Goal: Task Accomplishment & Management: Manage account settings

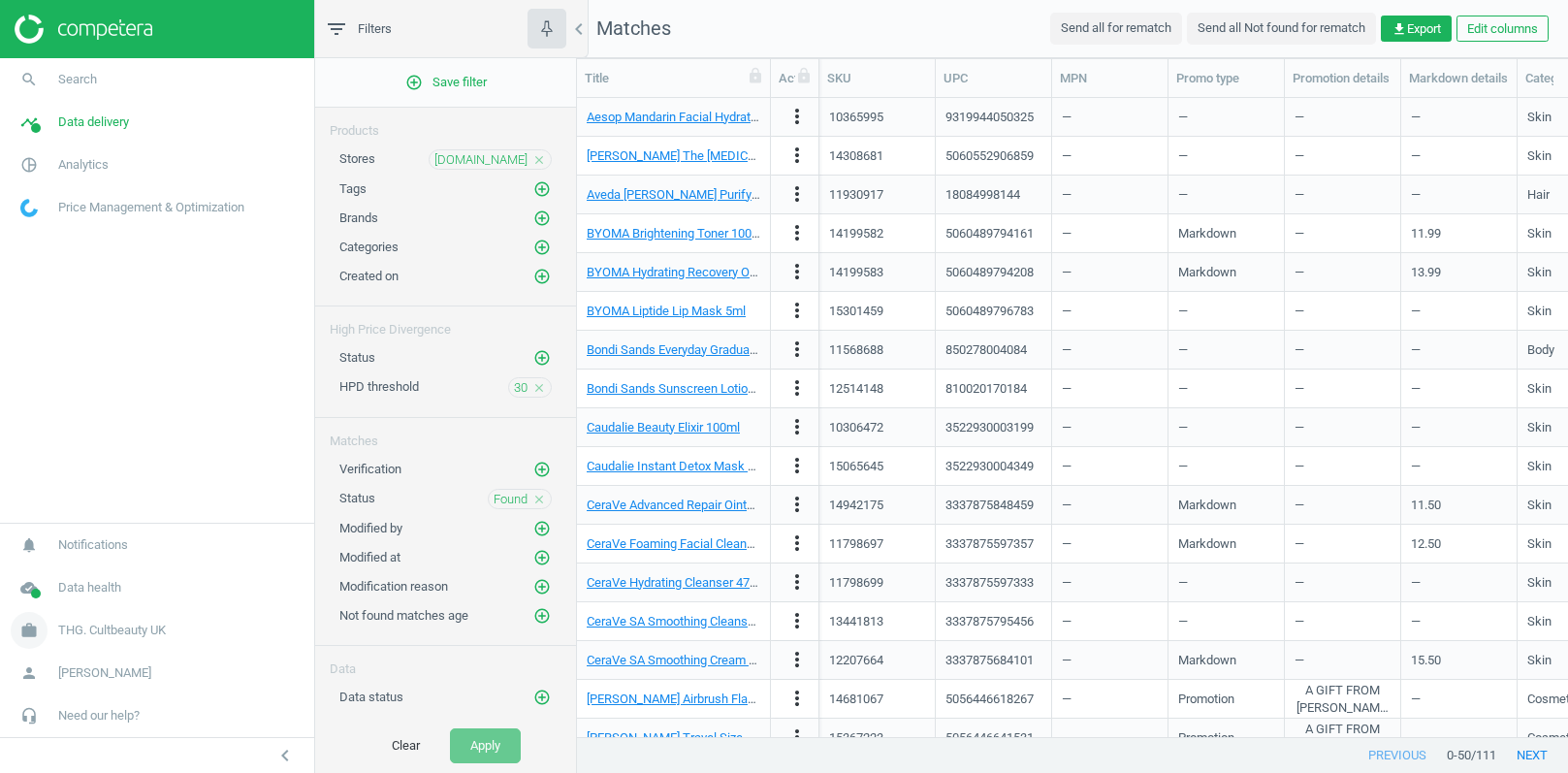
scroll to position [641, 990]
click at [129, 635] on span "THG. Cultbeauty UK" at bounding box center [112, 631] width 108 height 18
click at [66, 607] on span "Campaign settings" at bounding box center [69, 603] width 95 height 16
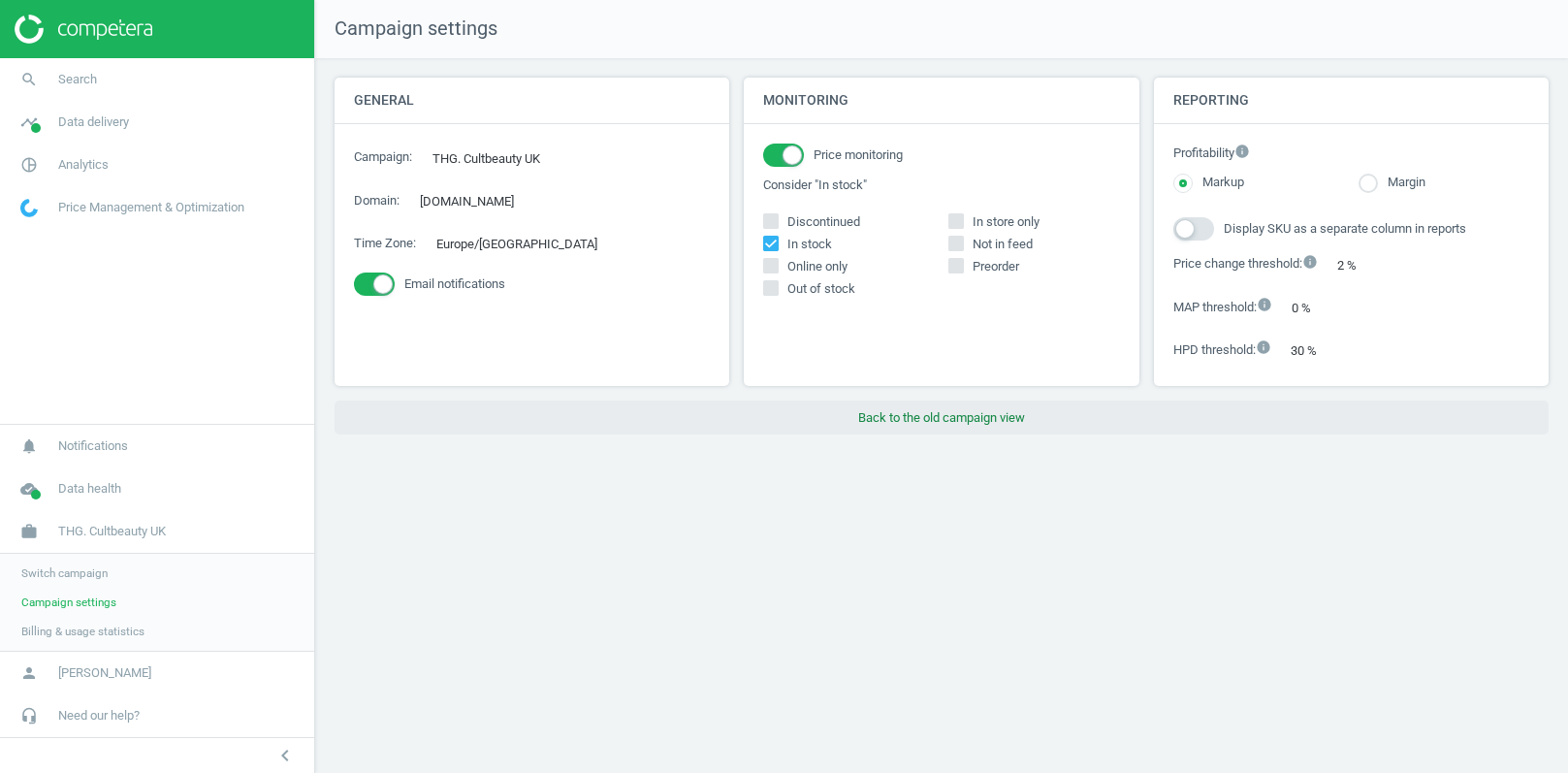
click at [913, 414] on button "Back to the old campaign view" at bounding box center [942, 417] width 1214 height 35
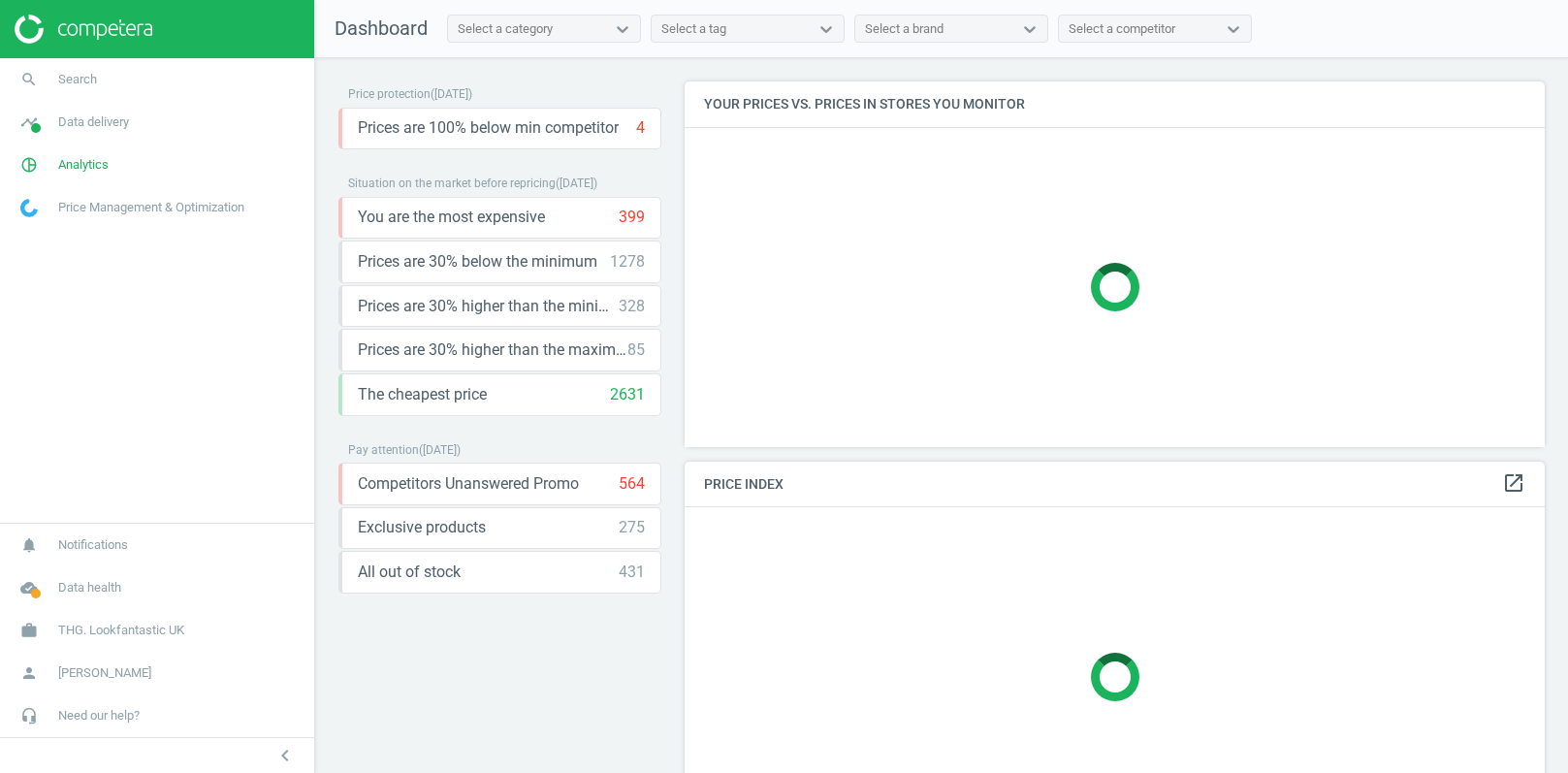
scroll to position [365, 862]
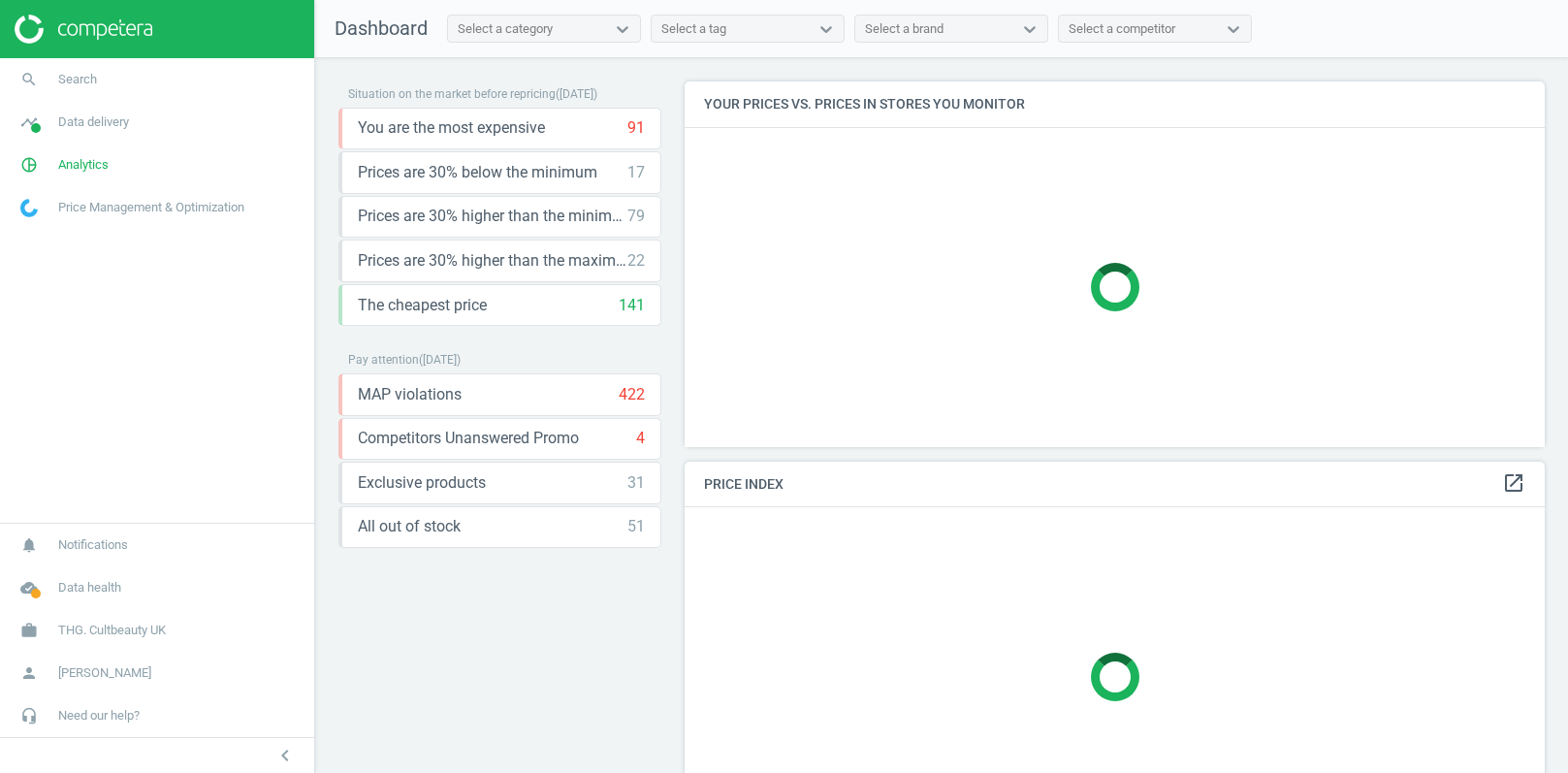
scroll to position [365, 862]
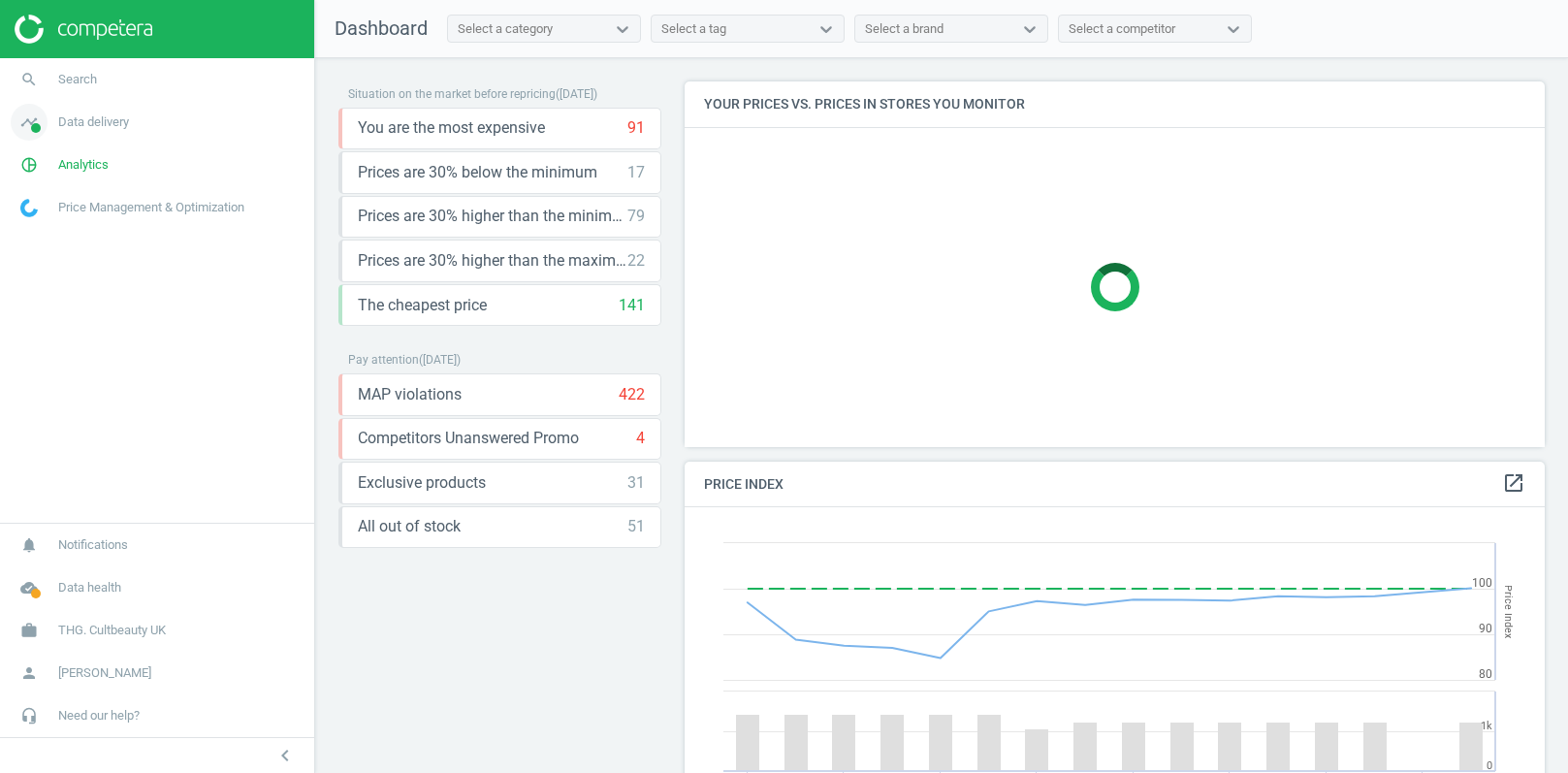
click at [102, 124] on span "Data delivery" at bounding box center [94, 123] width 71 height 18
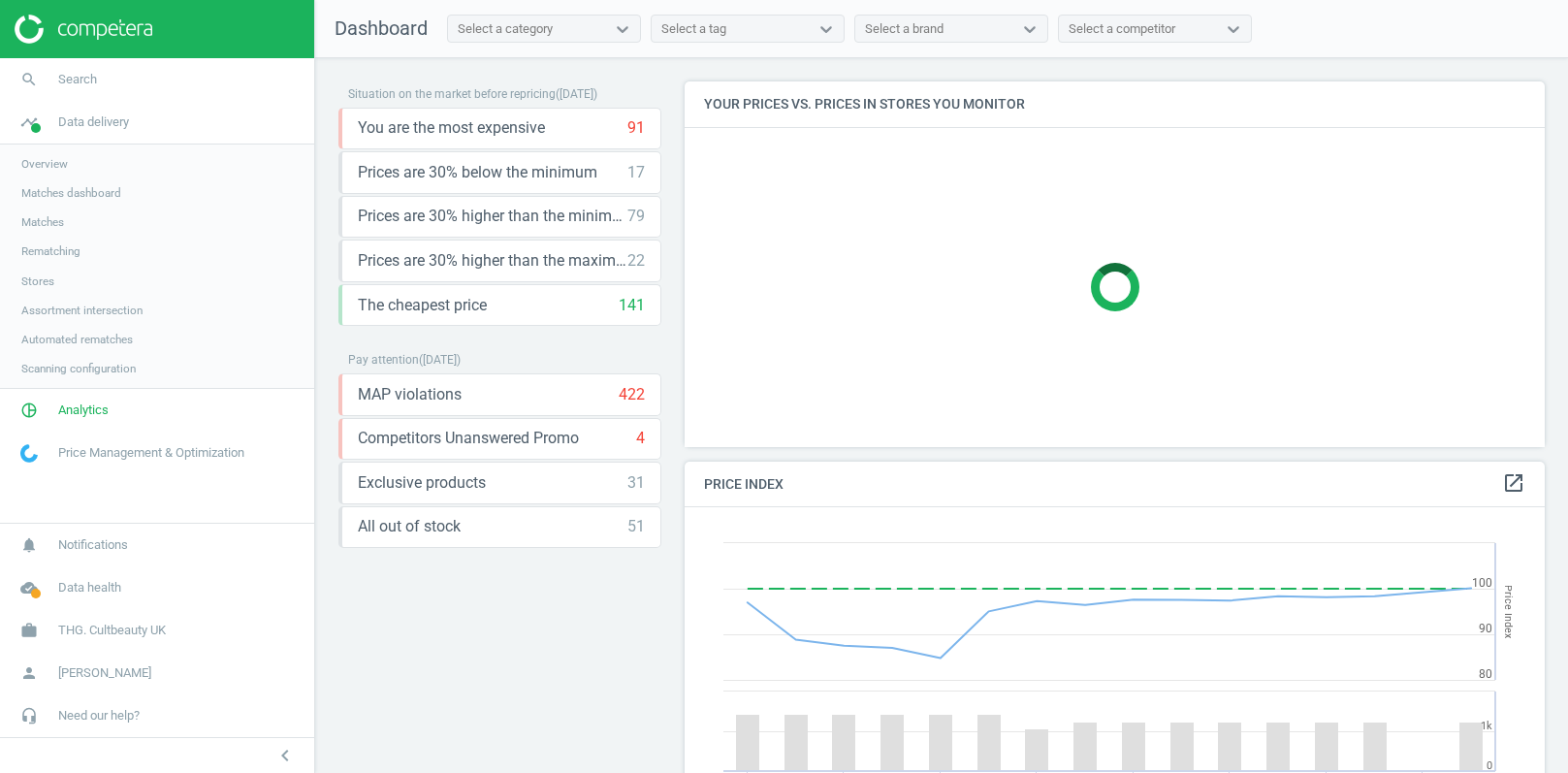
scroll to position [385, 862]
click at [45, 280] on span "Stores" at bounding box center [38, 282] width 33 height 16
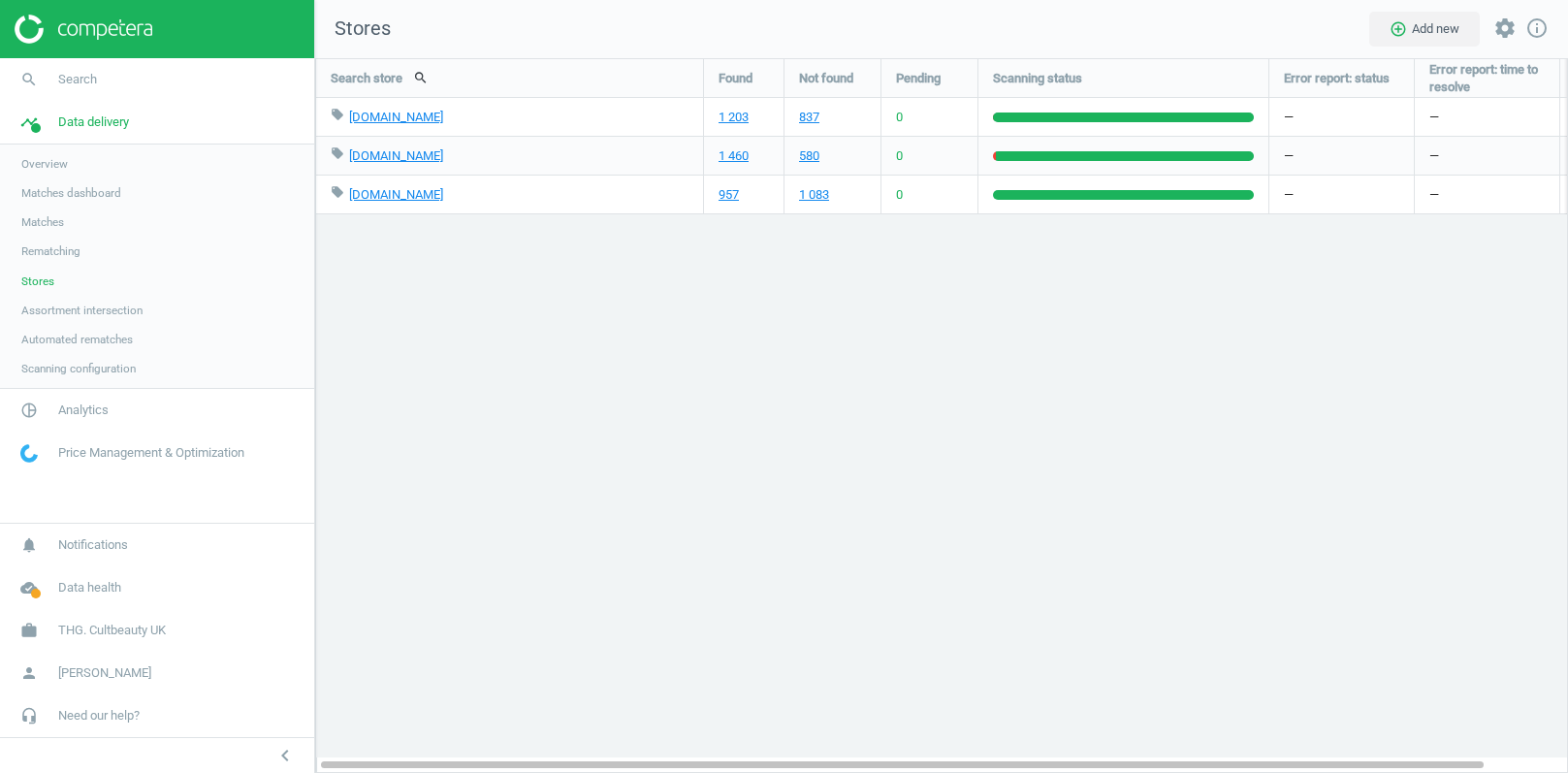
scroll to position [717, 1254]
click at [44, 228] on span "Matches" at bounding box center [42, 222] width 42 height 16
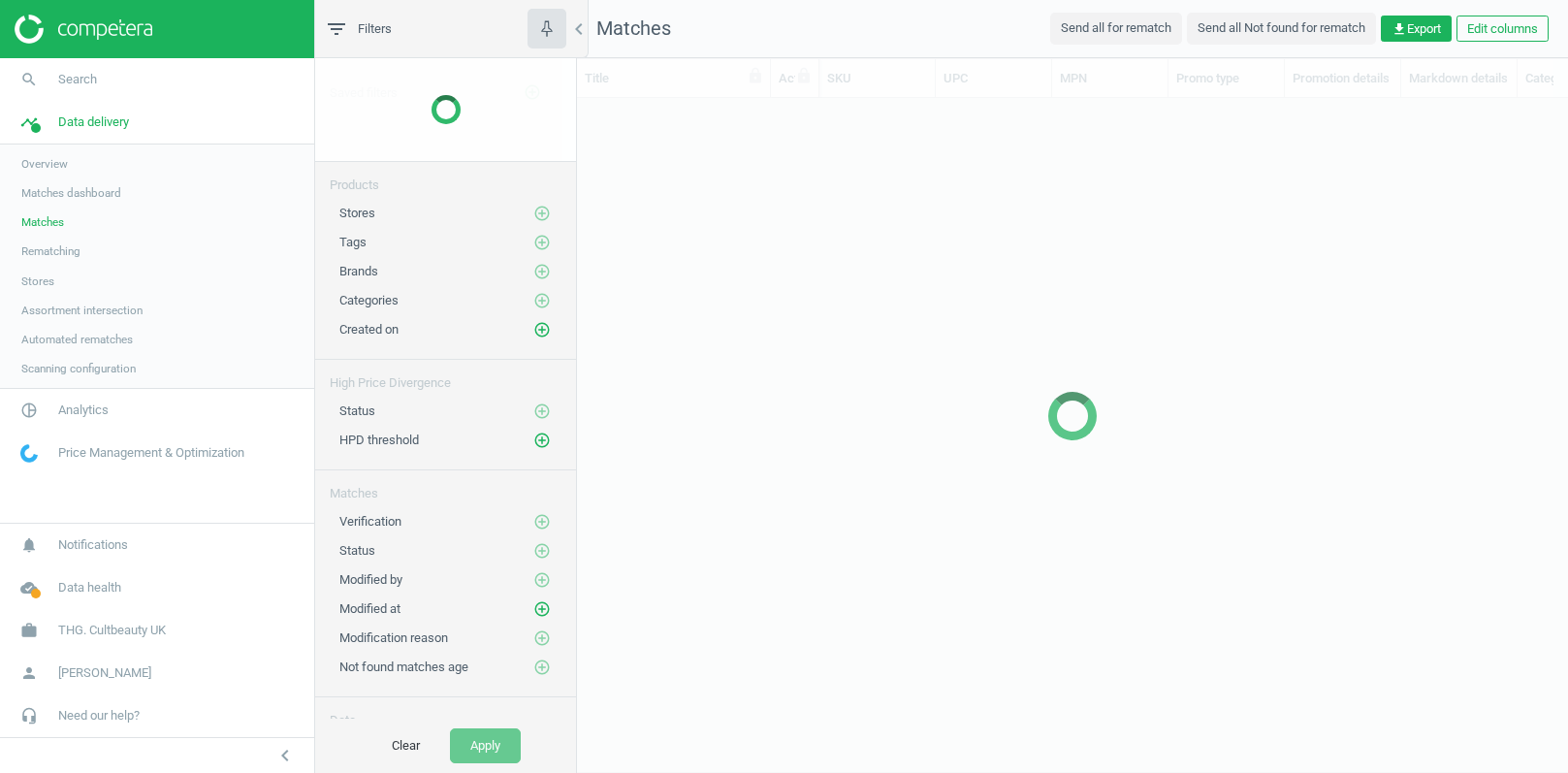
scroll to position [641, 990]
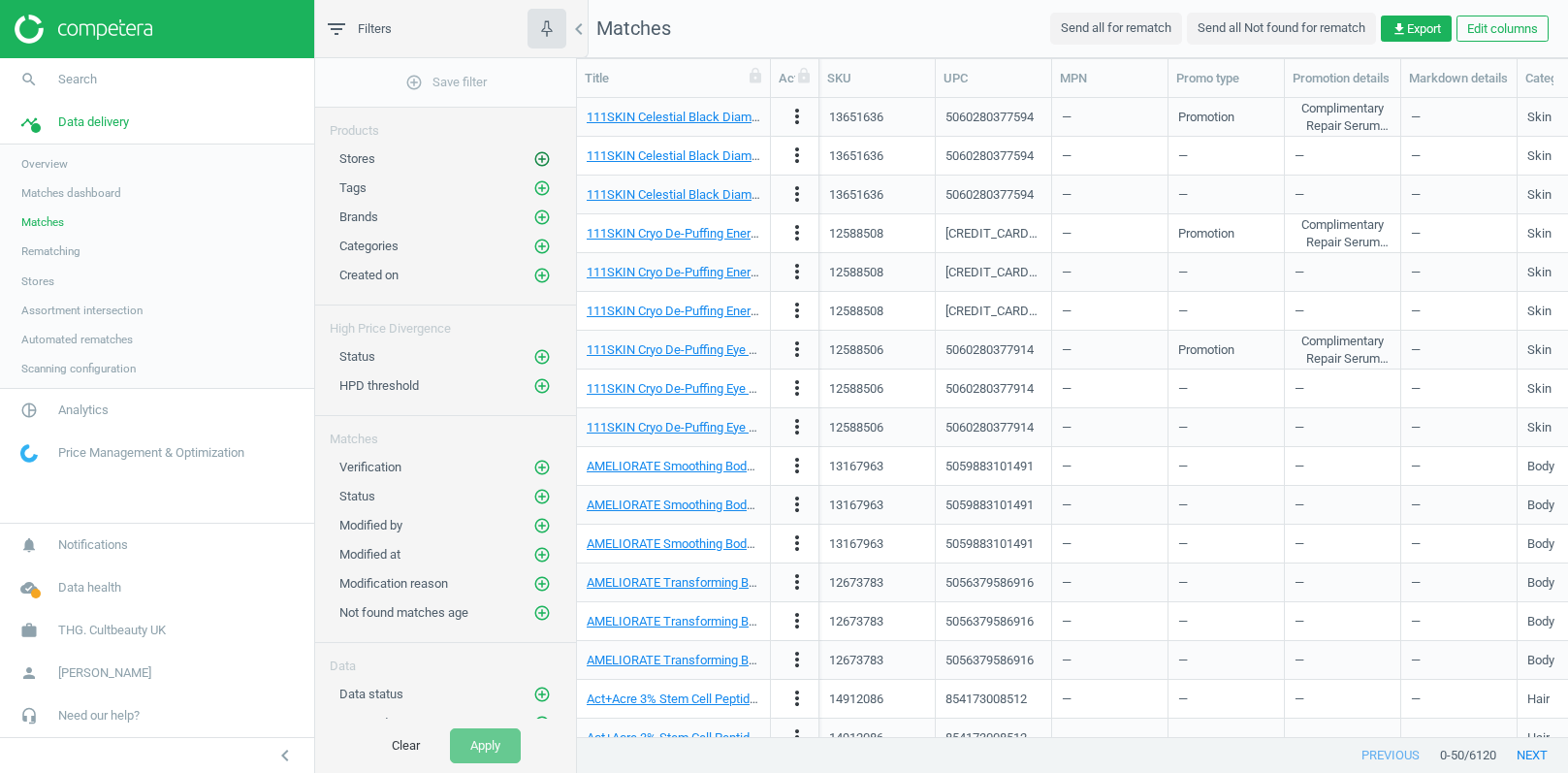
click at [541, 152] on icon "add_circle_outline" at bounding box center [542, 159] width 18 height 18
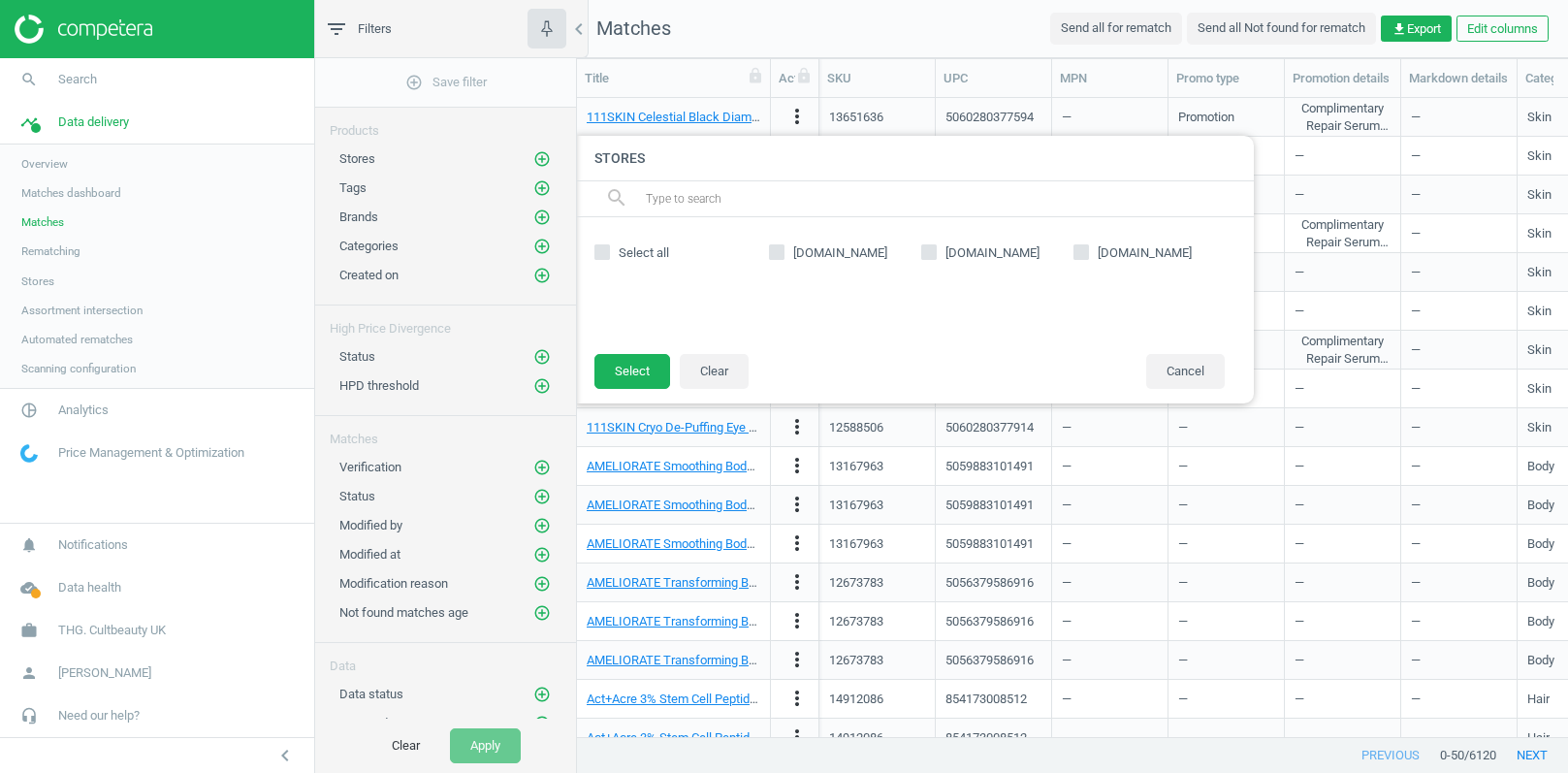
click at [928, 254] on input "sephora.co.uk" at bounding box center [930, 252] width 13 height 13
checkbox input "true"
click at [658, 363] on button "Select" at bounding box center [632, 371] width 76 height 35
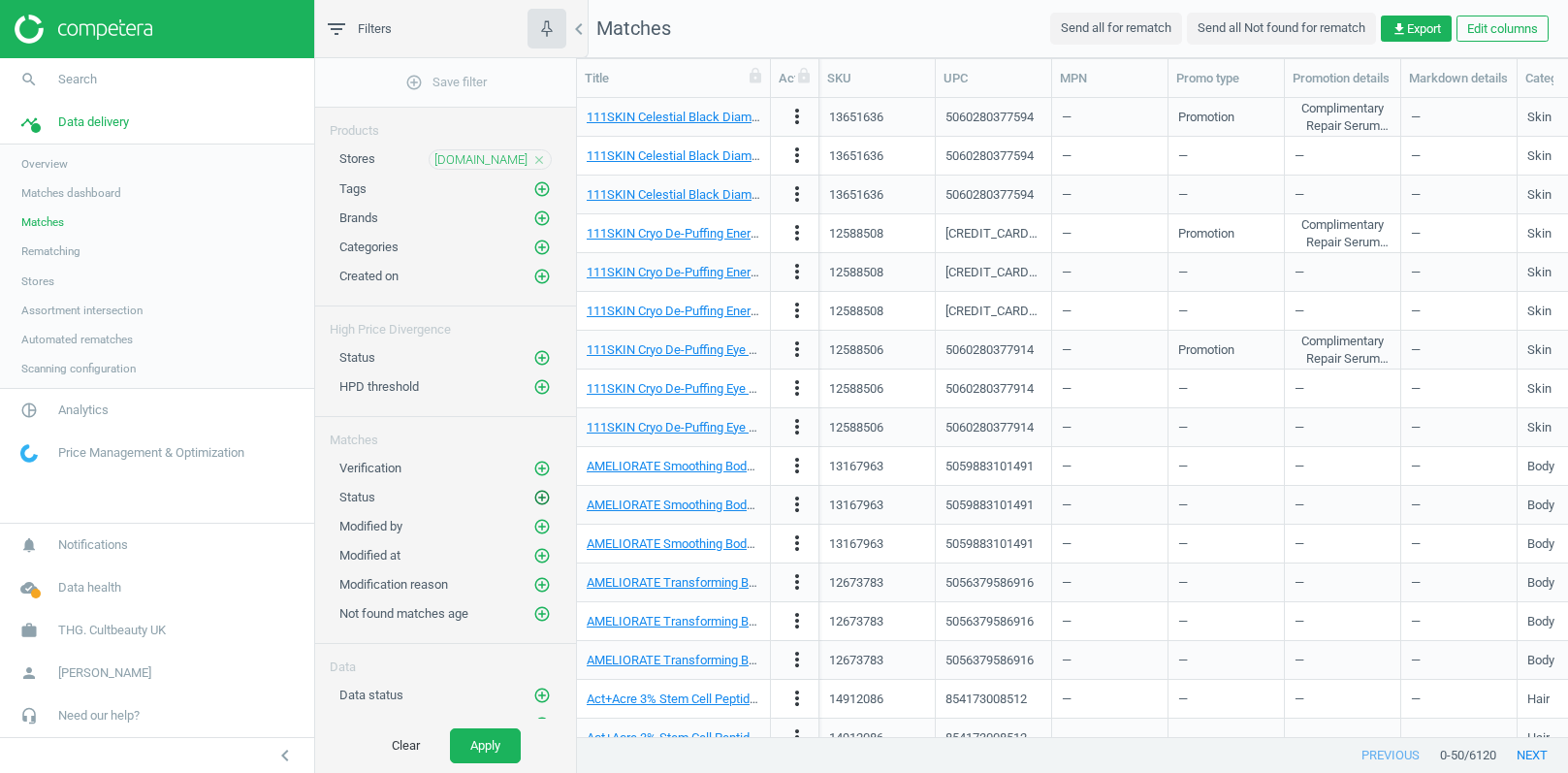
click at [545, 489] on icon "add_circle_outline" at bounding box center [542, 498] width 18 height 18
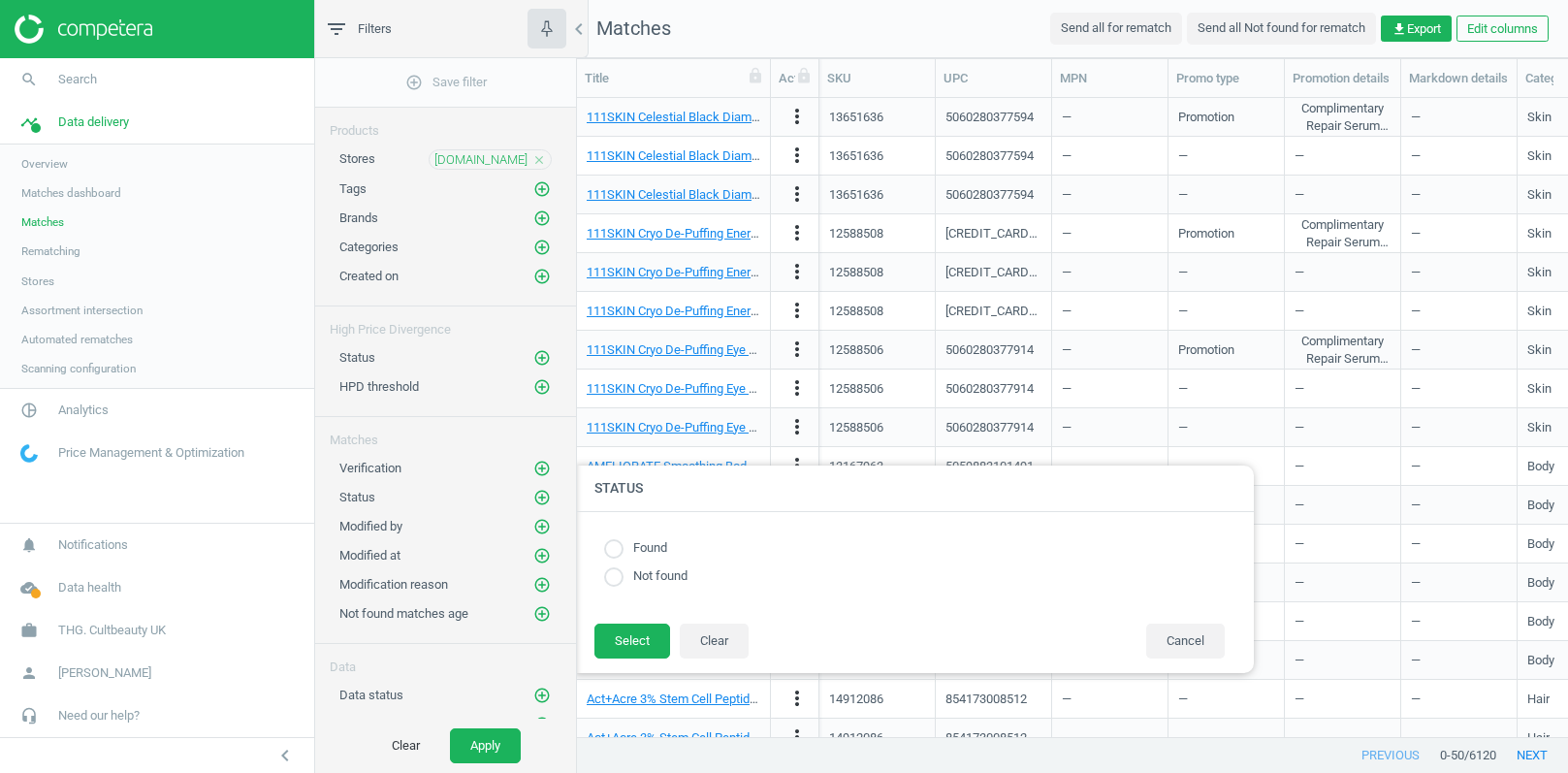
click at [619, 551] on input "radio" at bounding box center [615, 550] width 20 height 20
radio input "true"
click at [628, 639] on button "Select" at bounding box center [632, 641] width 76 height 35
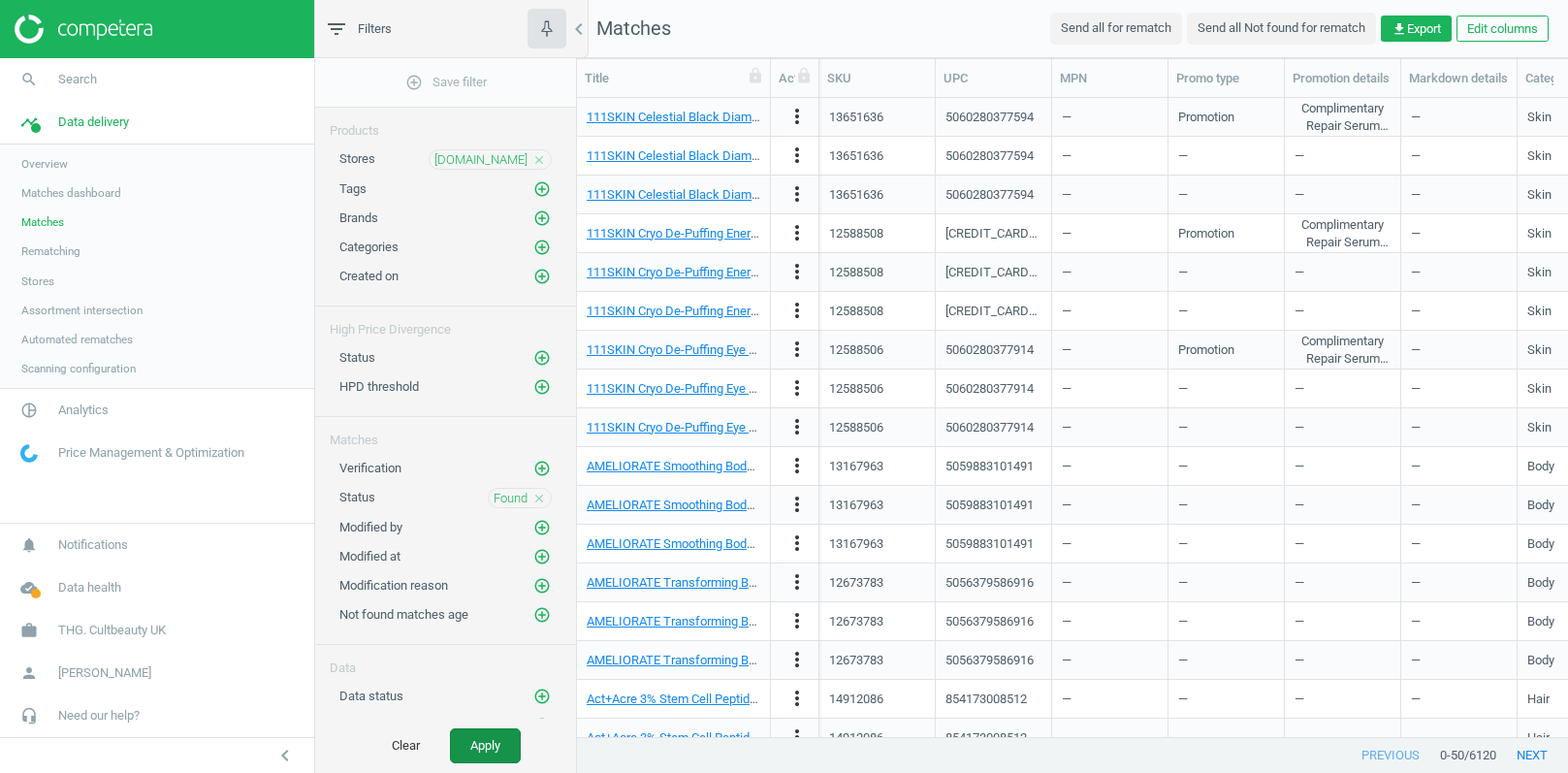
click at [495, 739] on button "Apply" at bounding box center [486, 745] width 71 height 35
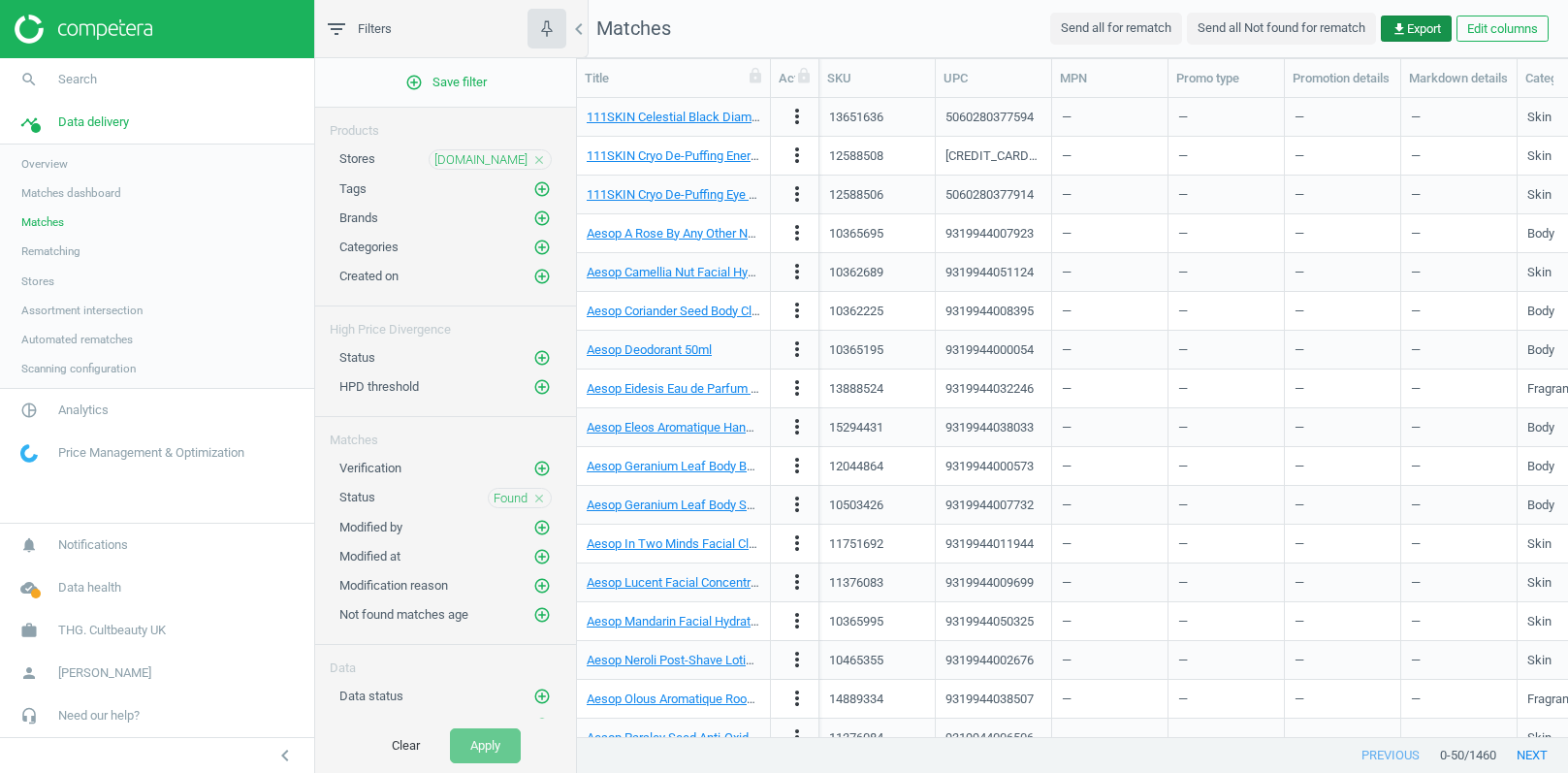
click at [1400, 35] on icon "get_app" at bounding box center [1400, 30] width 16 height 16
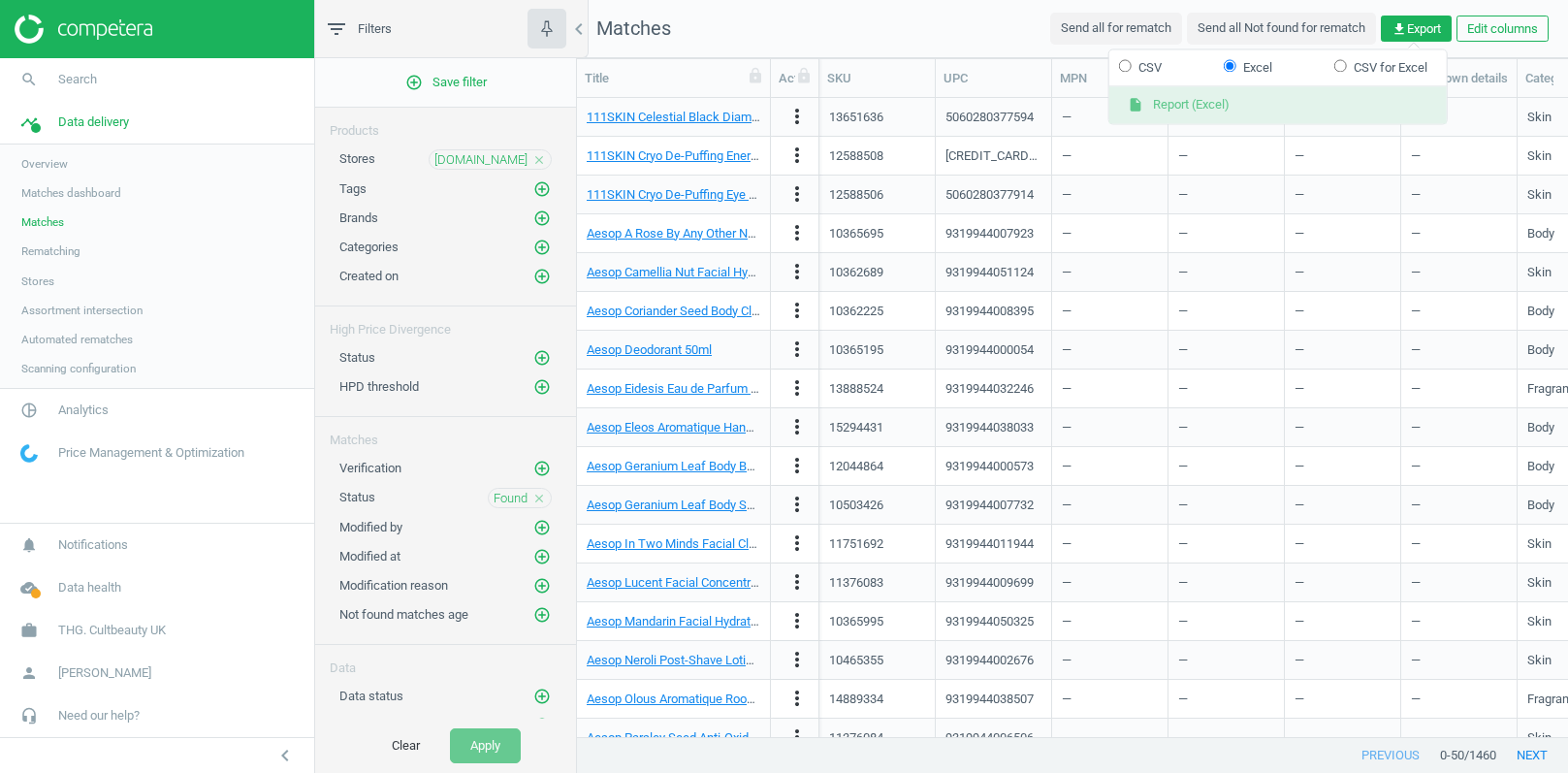
click at [1186, 104] on button "insert_drive_file Report (Excel)" at bounding box center [1279, 105] width 338 height 37
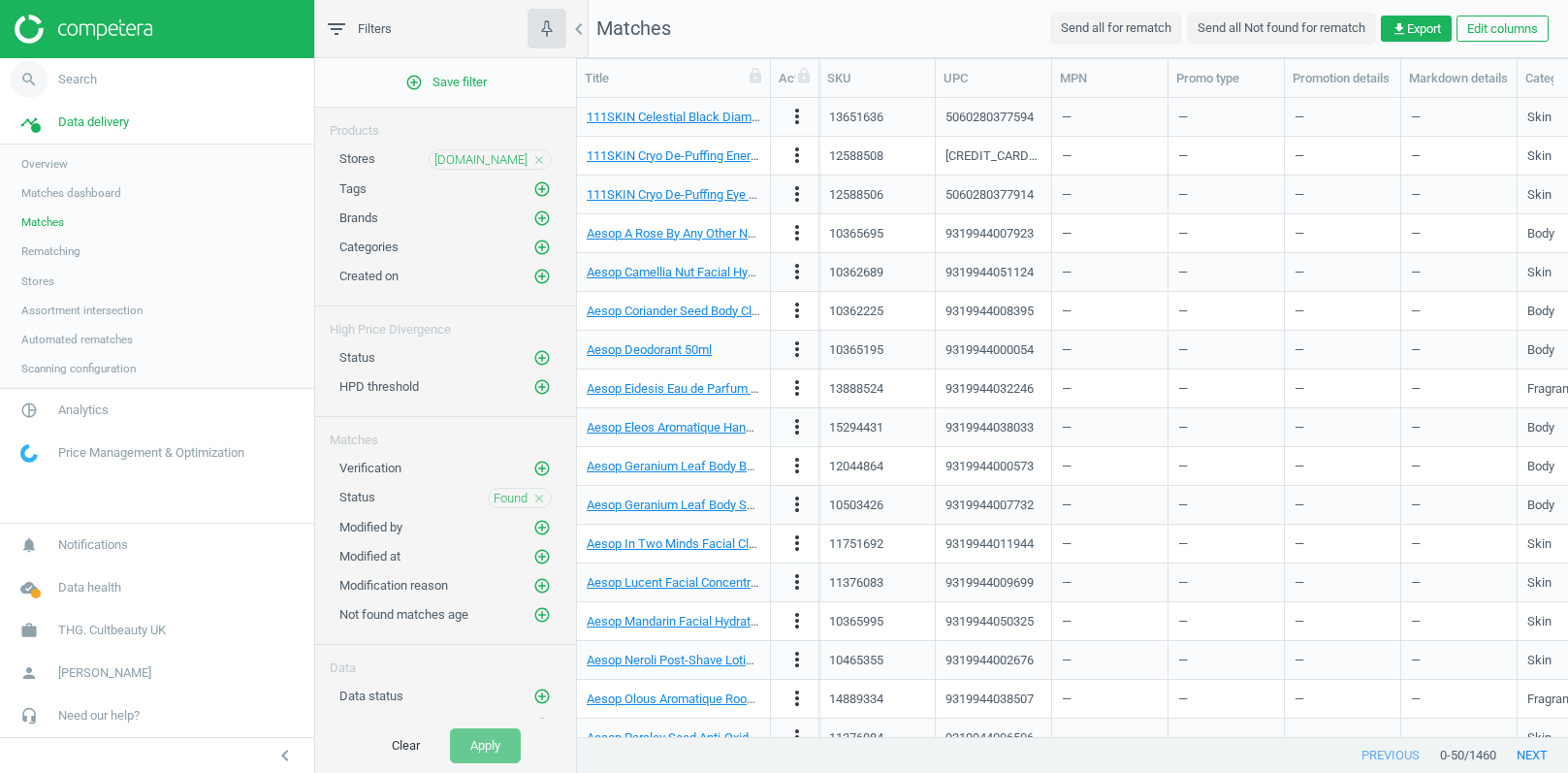
click at [87, 76] on span "Search" at bounding box center [77, 80] width 39 height 18
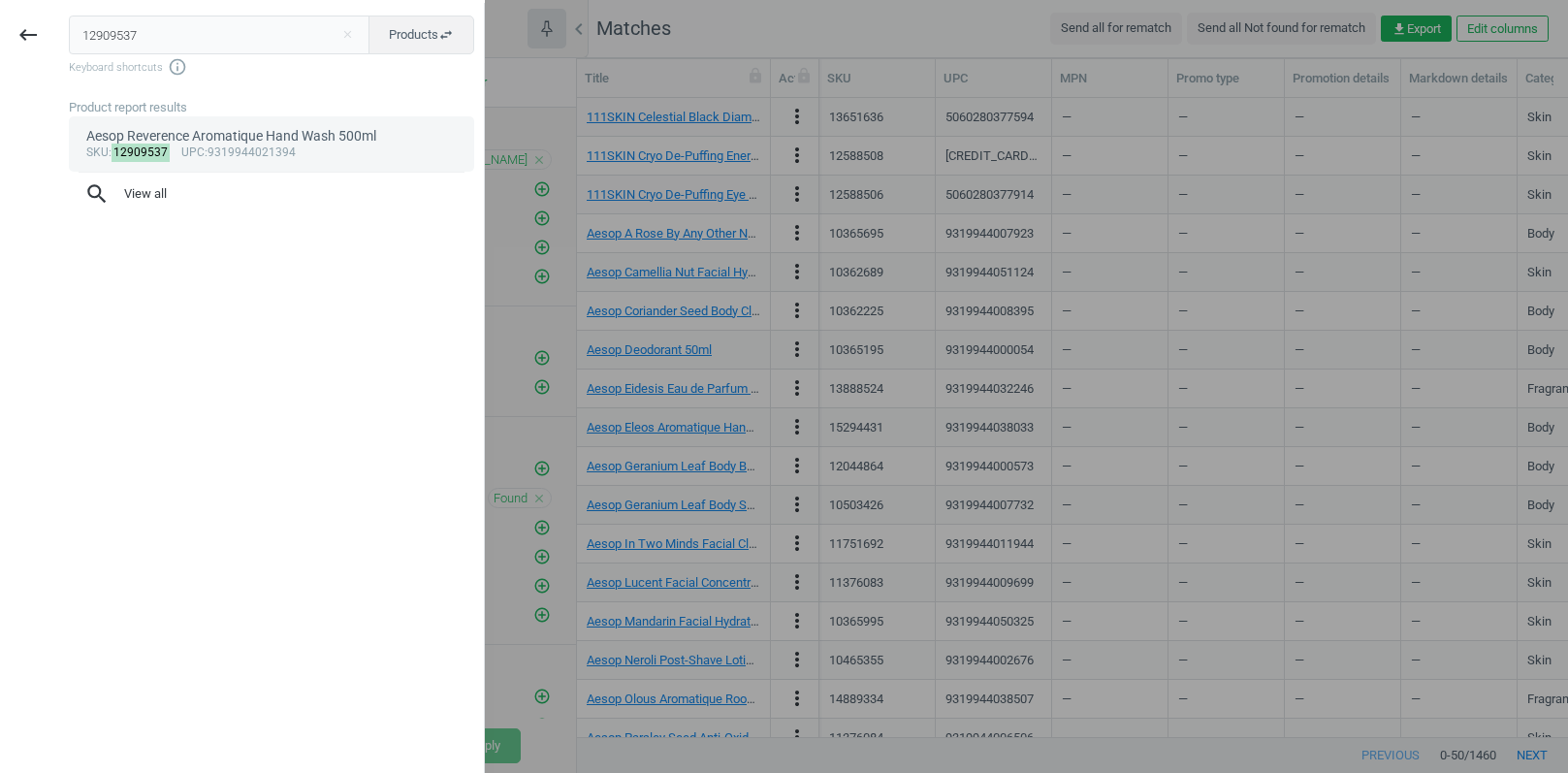
type input "12909537"
click at [251, 135] on div "Aesop Reverence Aromatique Hand Wash 500ml" at bounding box center [272, 136] width 371 height 19
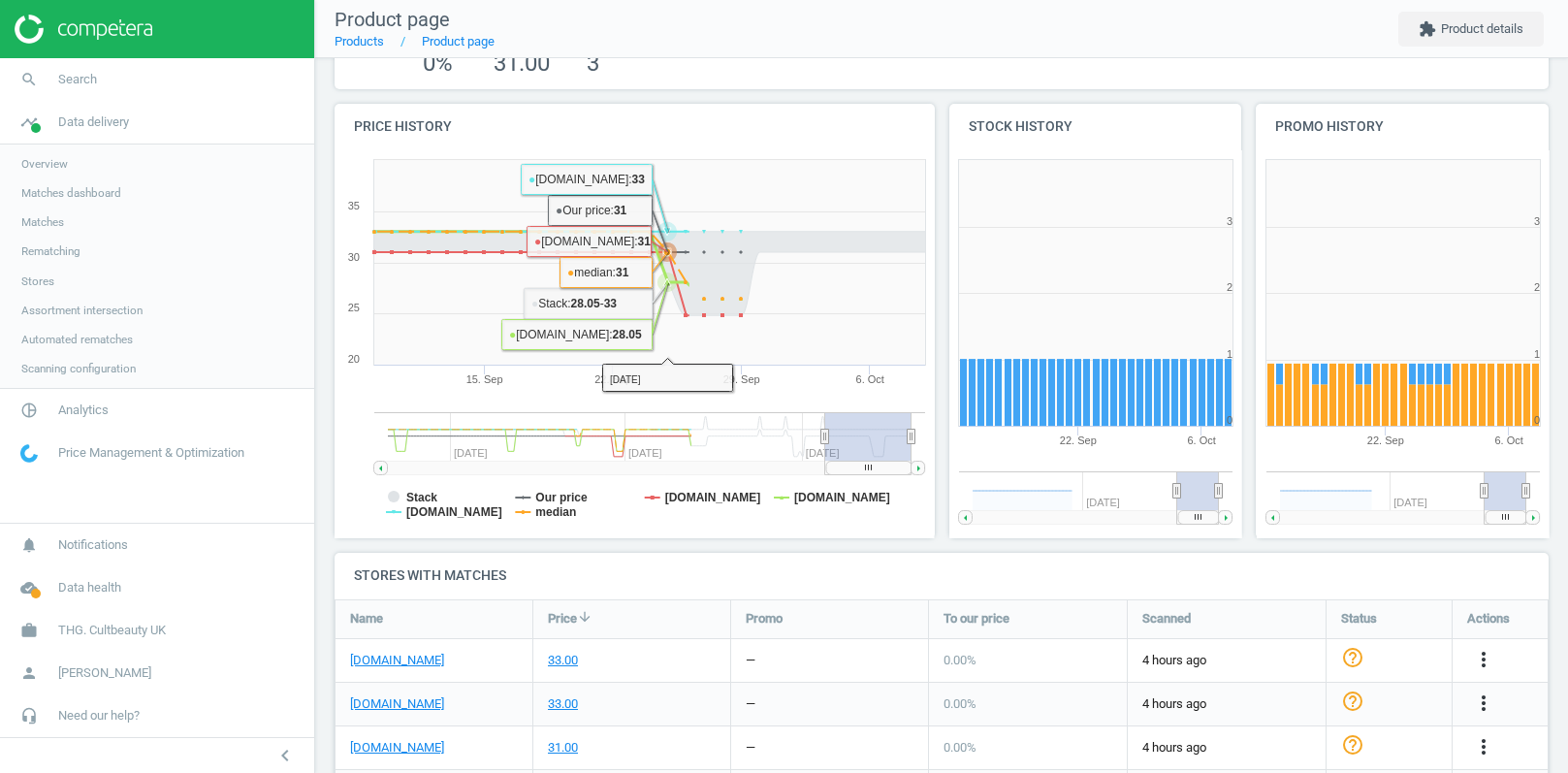
scroll to position [257, 0]
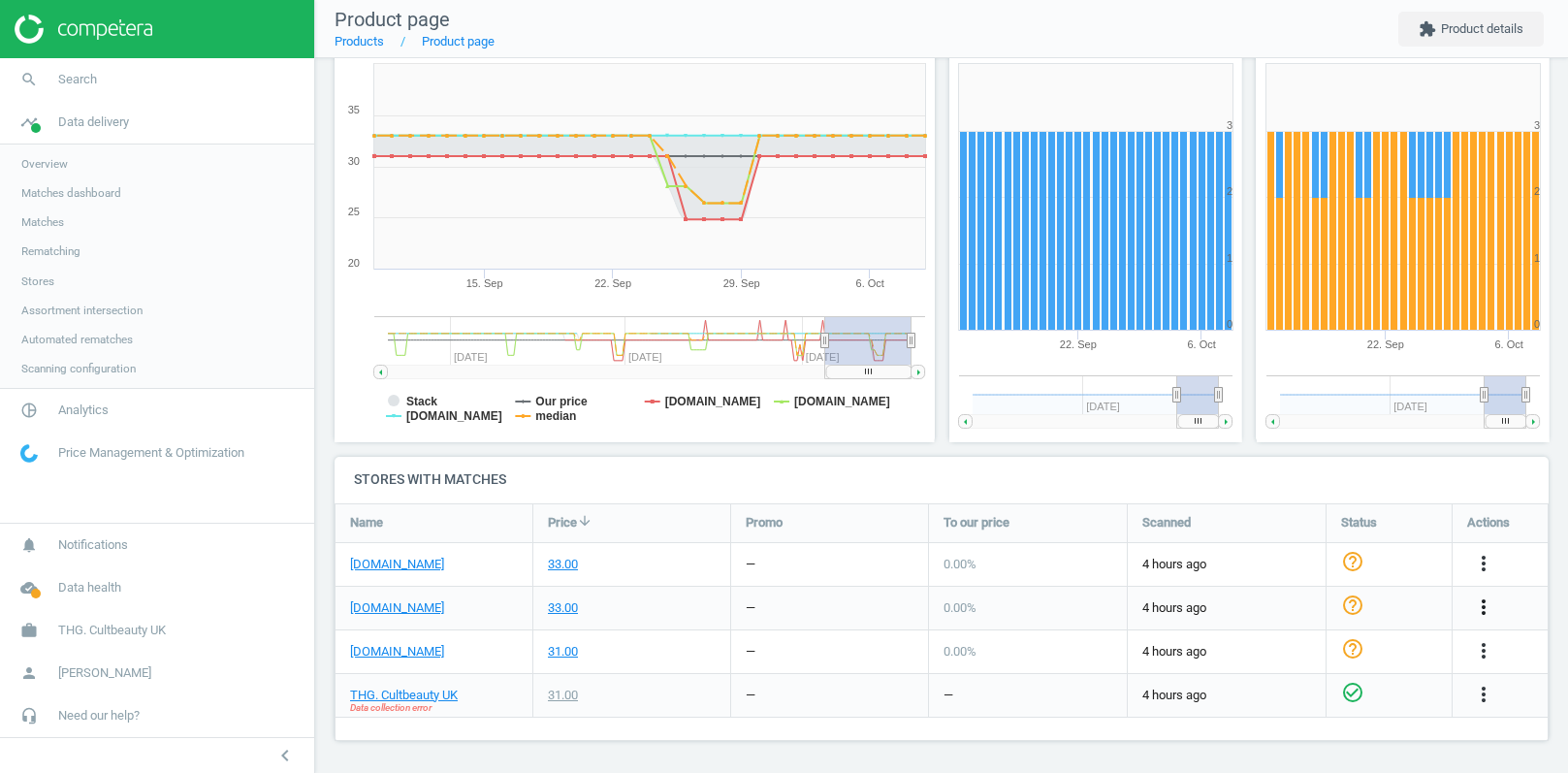
click at [1482, 612] on icon "more_vert" at bounding box center [1484, 608] width 24 height 24
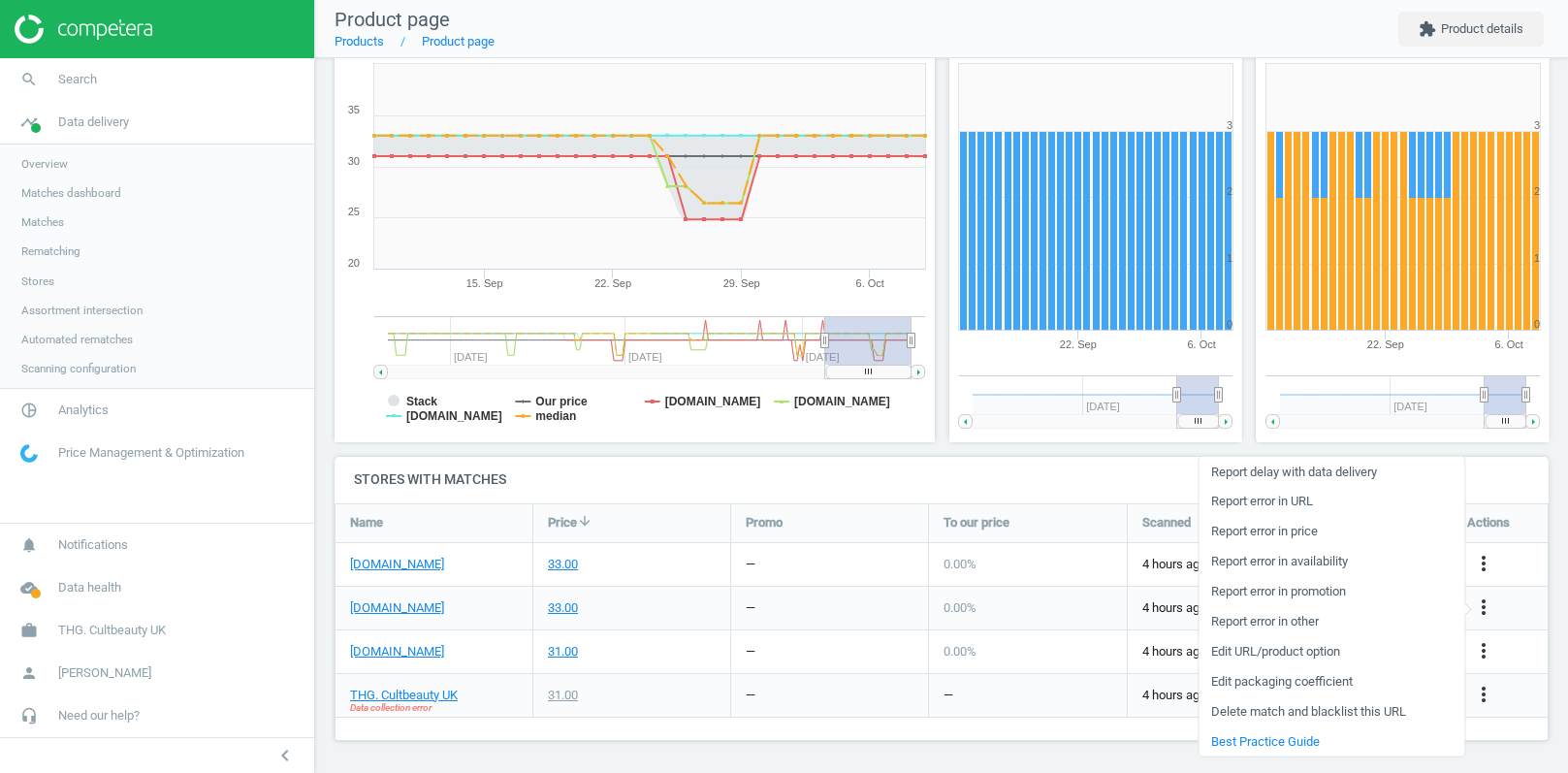
click at [1277, 653] on link "Edit URL/product option" at bounding box center [1331, 651] width 266 height 30
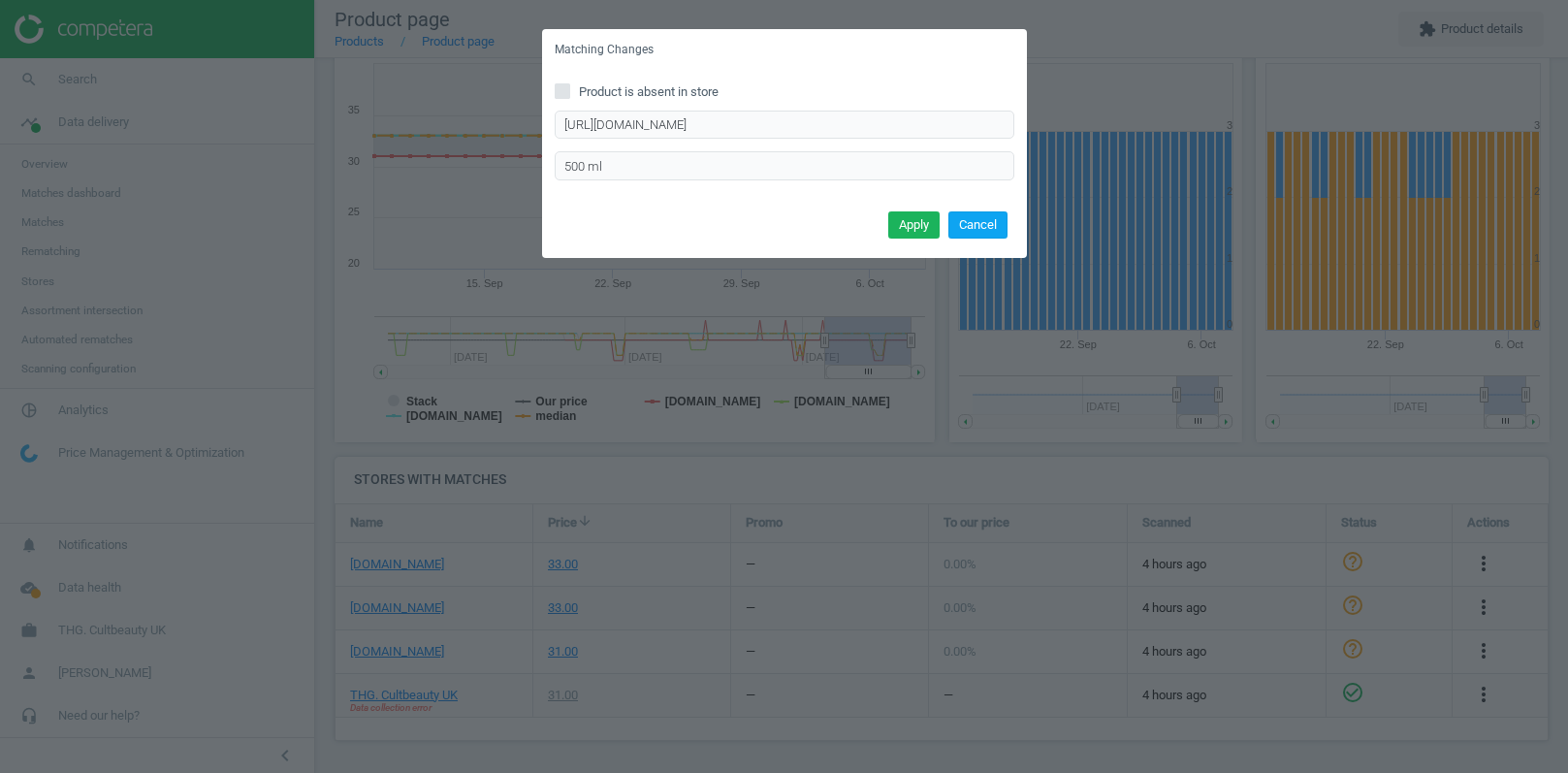
click at [969, 228] on button "Cancel" at bounding box center [978, 224] width 59 height 27
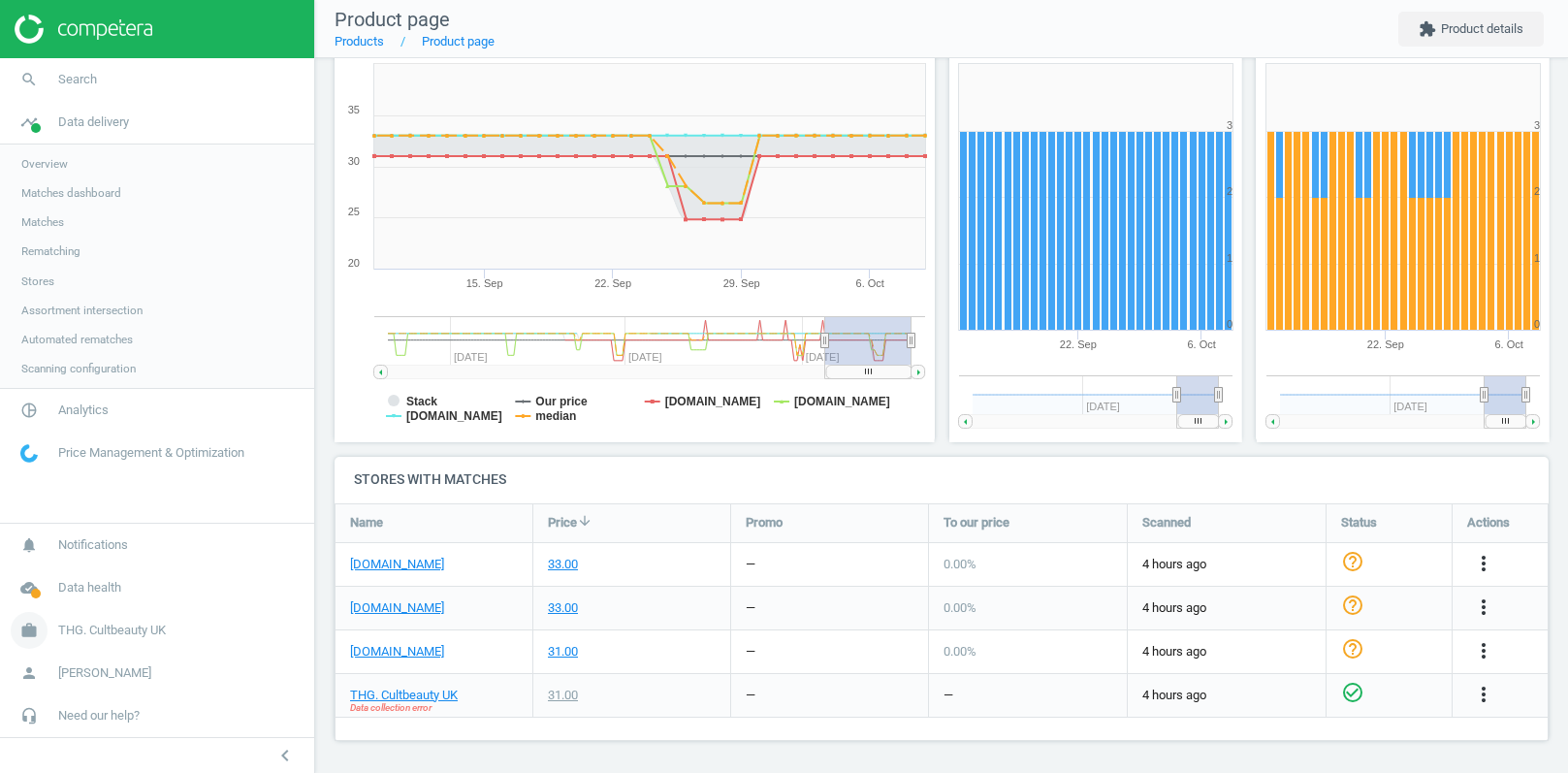
click at [82, 631] on span "THG. Cultbeauty UK" at bounding box center [112, 631] width 108 height 18
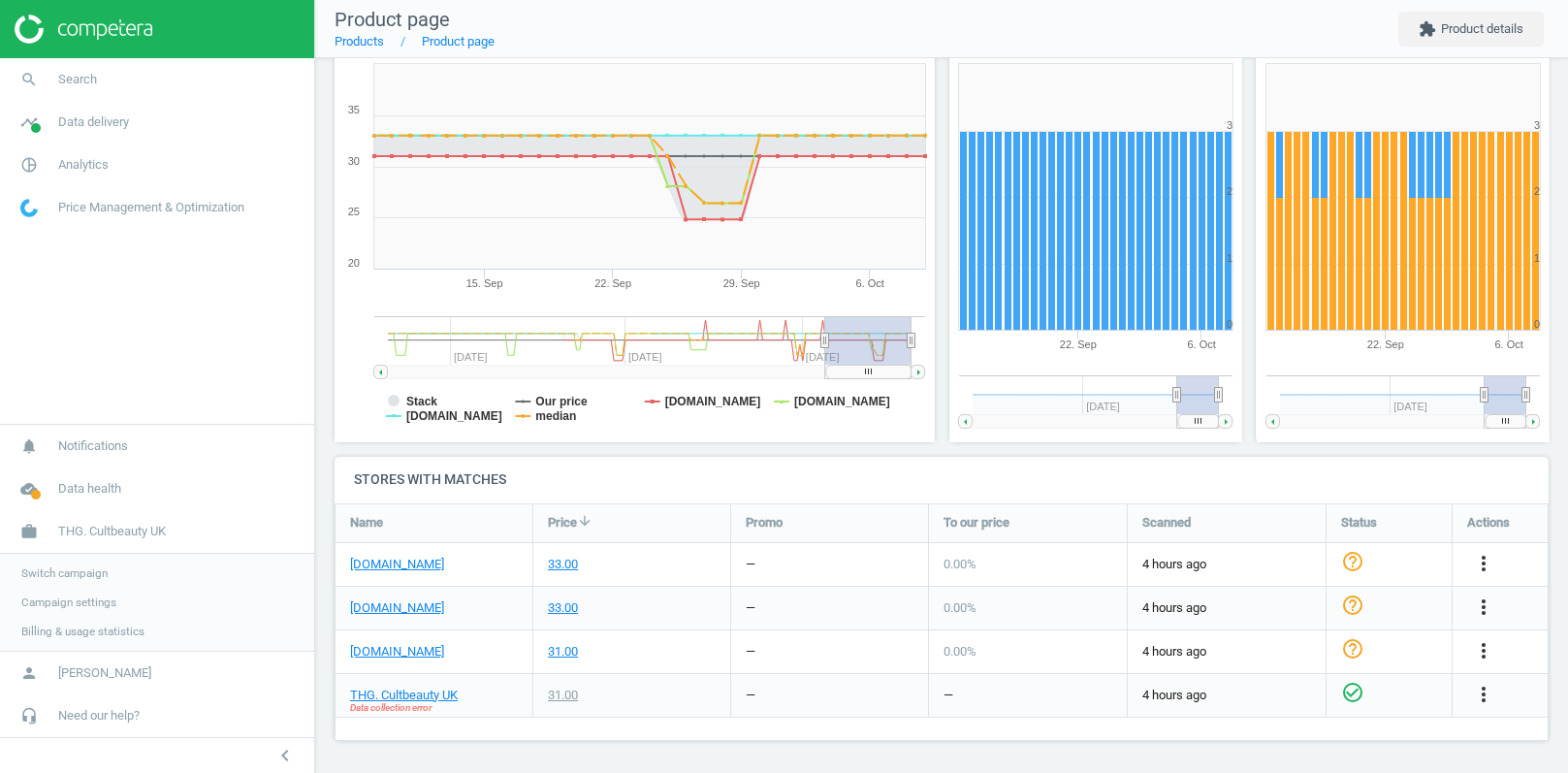
click at [53, 606] on span "Campaign settings" at bounding box center [69, 603] width 95 height 16
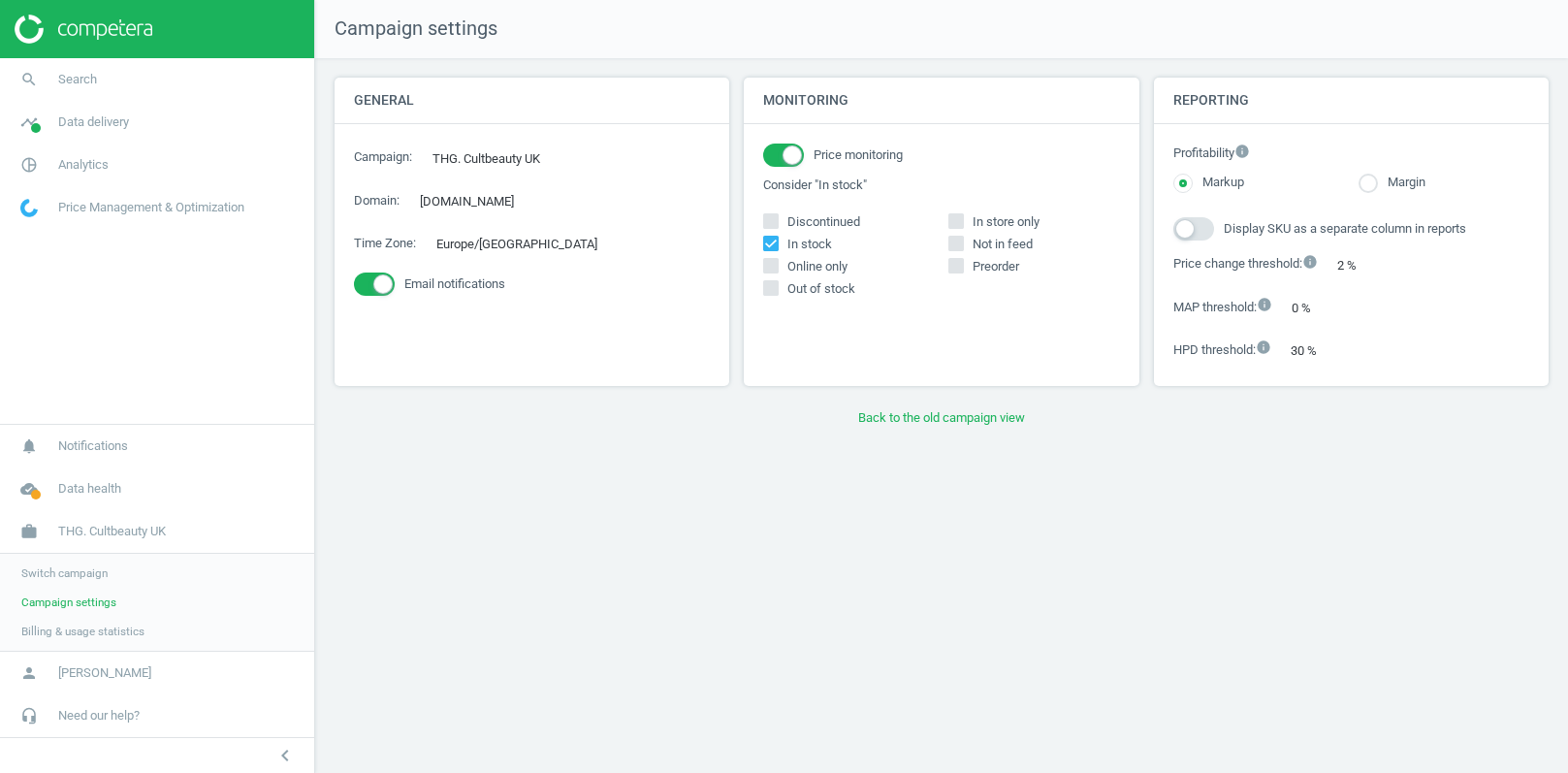
click at [56, 576] on span "Switch campaign" at bounding box center [64, 573] width 86 height 16
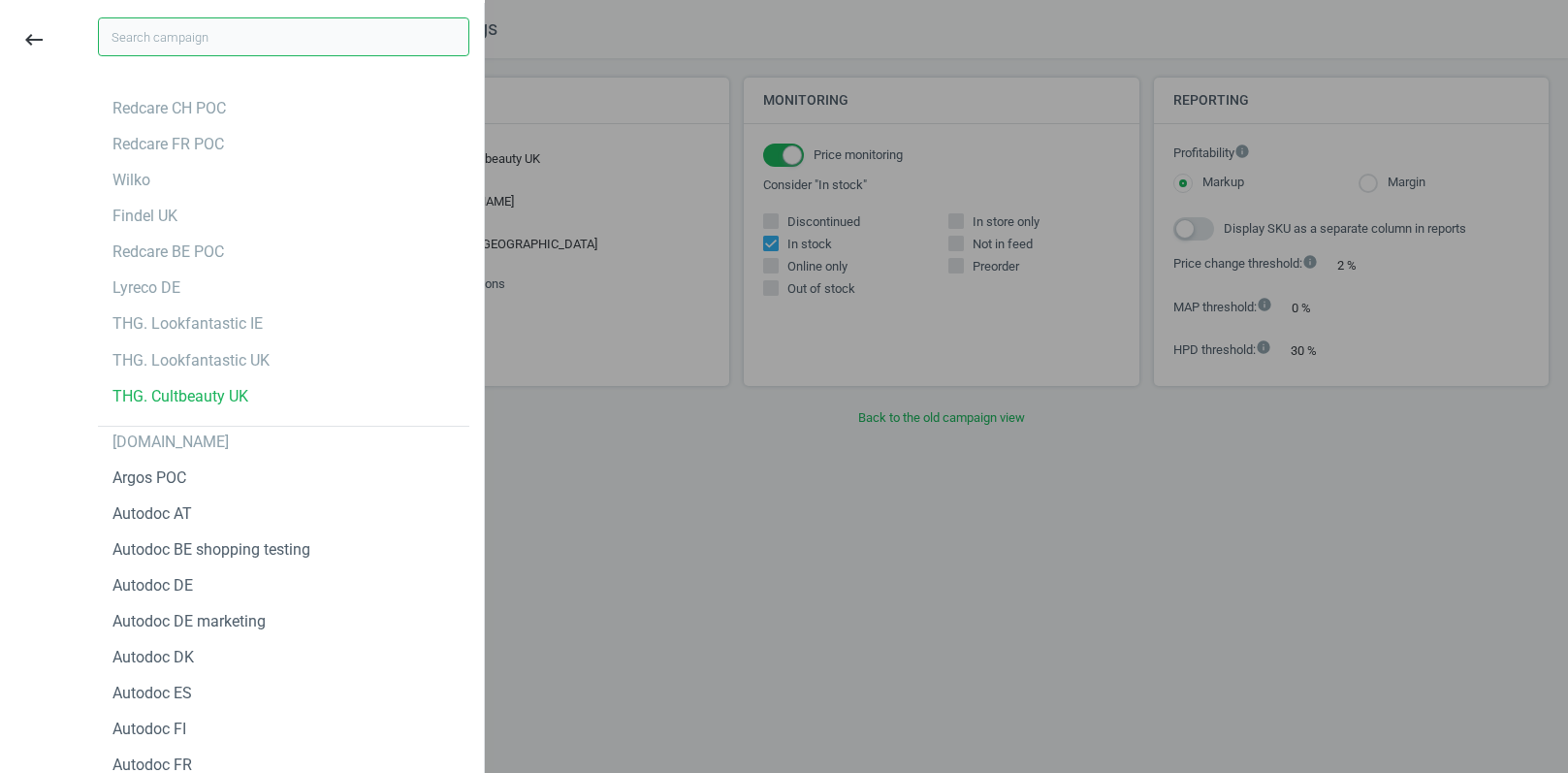
click at [202, 42] on input "text" at bounding box center [284, 37] width 371 height 39
click at [215, 43] on input "text" at bounding box center [284, 37] width 371 height 39
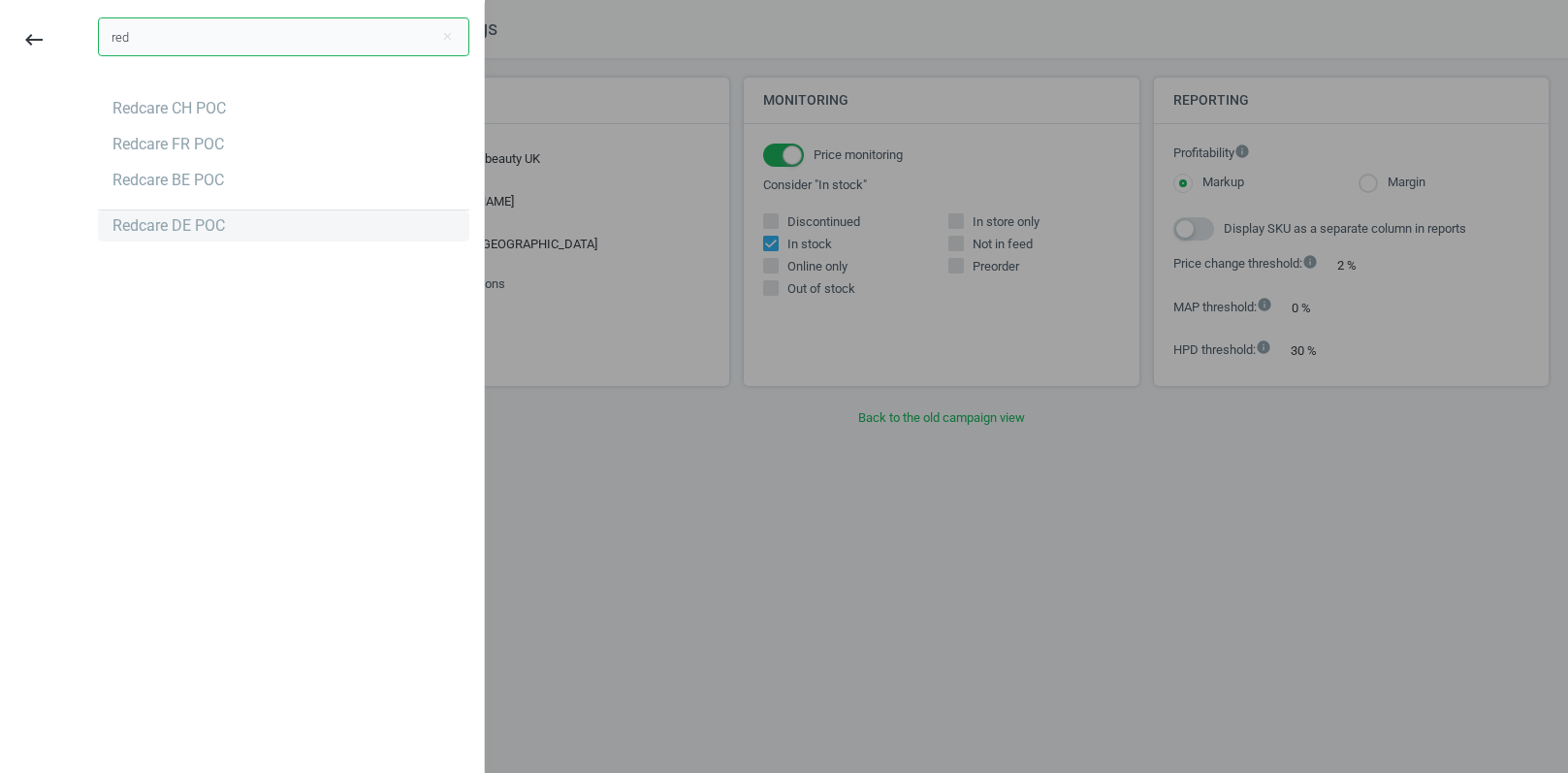
type input "red"
click at [172, 223] on div "Redcare DE POC" at bounding box center [169, 226] width 113 height 22
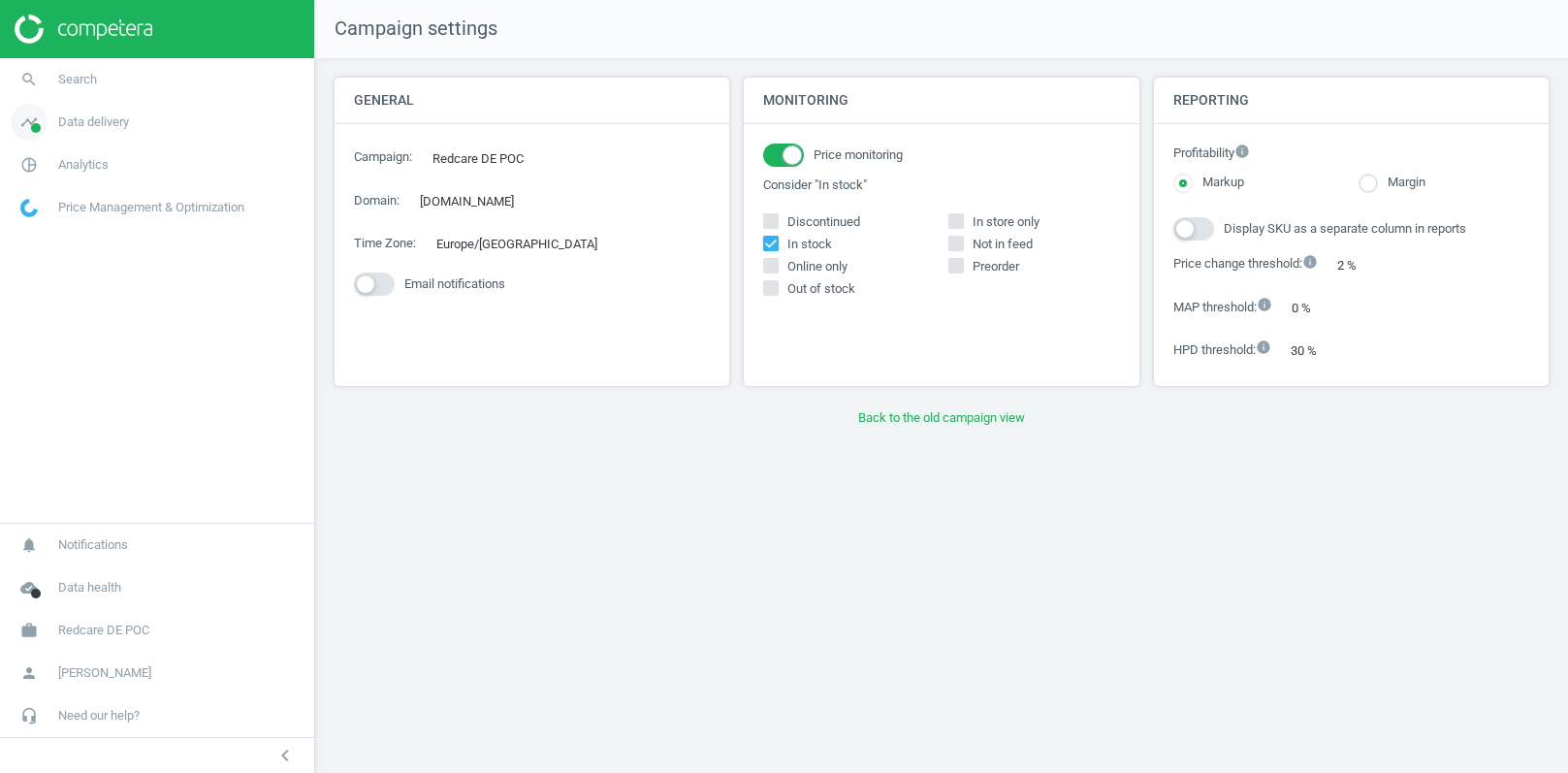
click at [76, 132] on link "timeline Data delivery" at bounding box center [157, 122] width 314 height 43
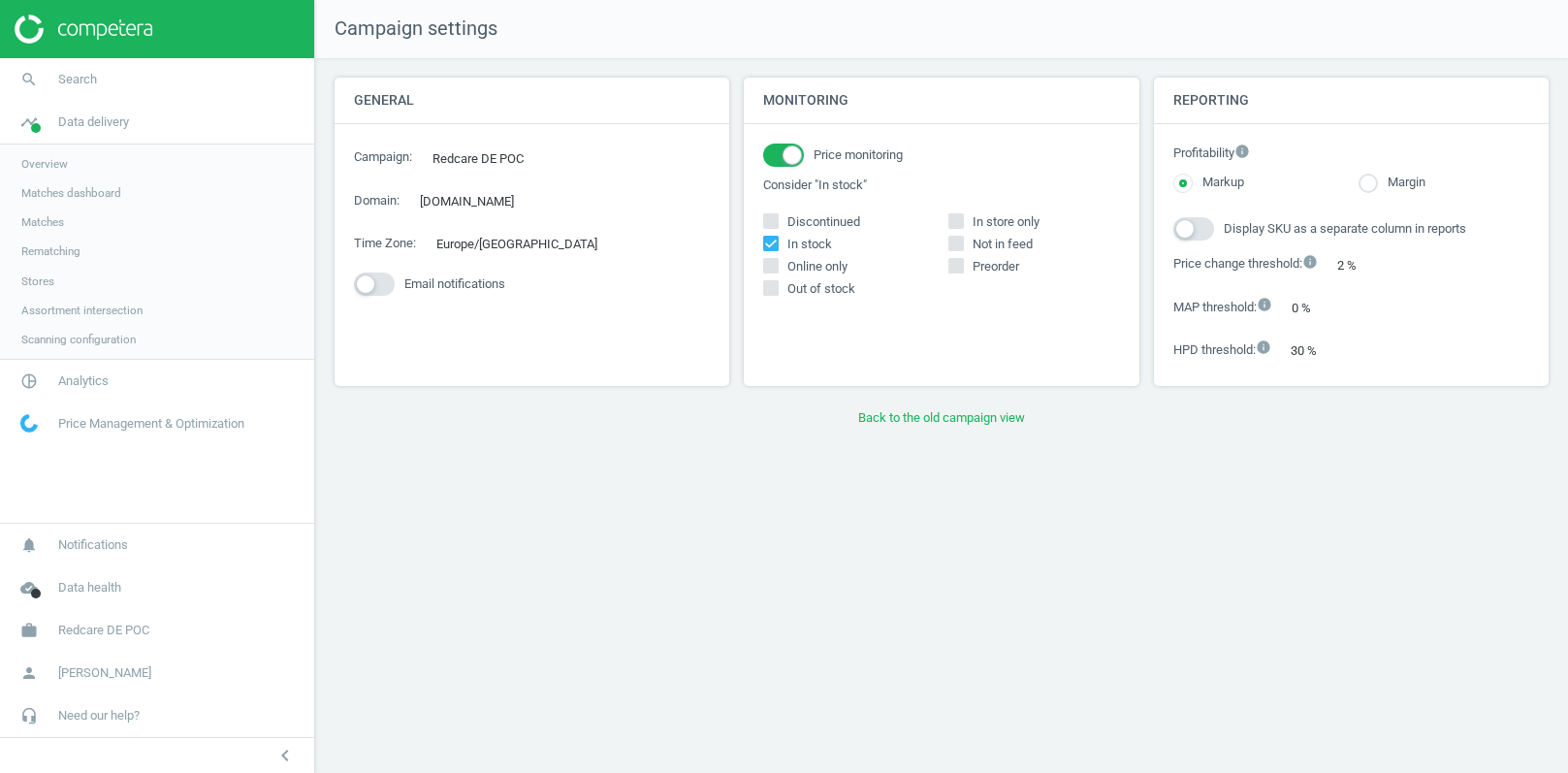
click at [44, 281] on span "Stores" at bounding box center [38, 282] width 33 height 16
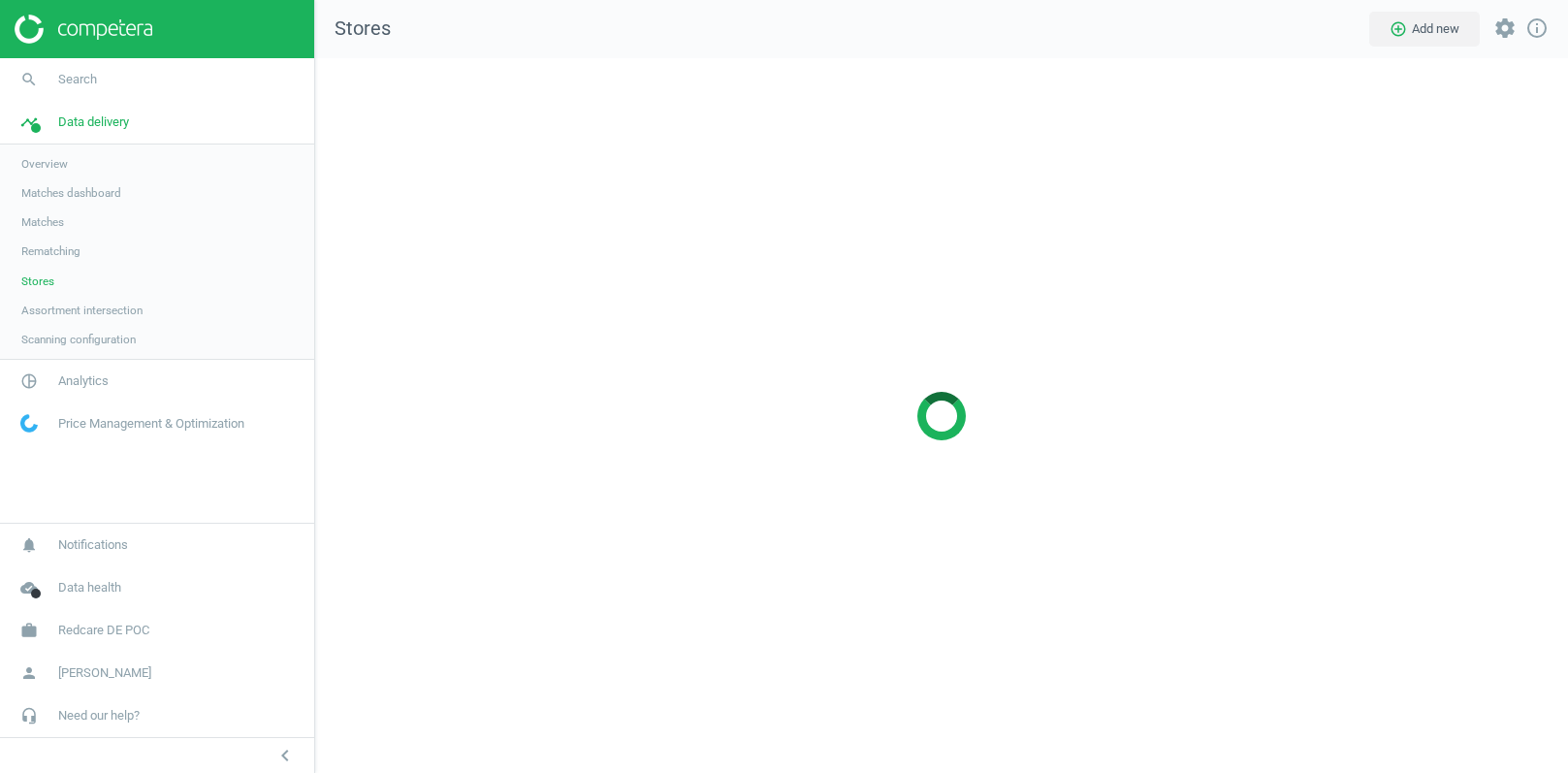
scroll to position [717, 1254]
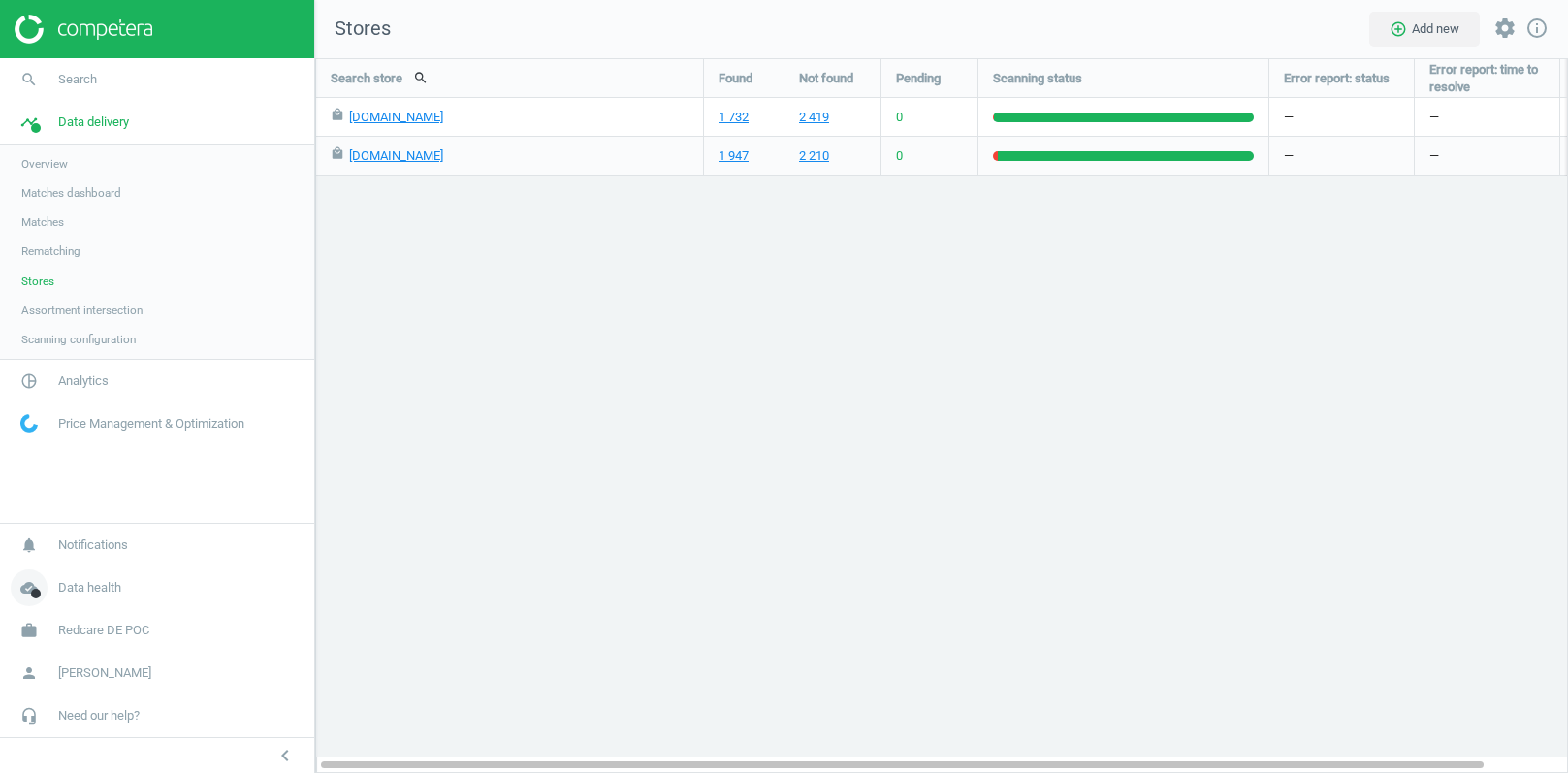
click at [83, 591] on span "Data health" at bounding box center [90, 588] width 63 height 18
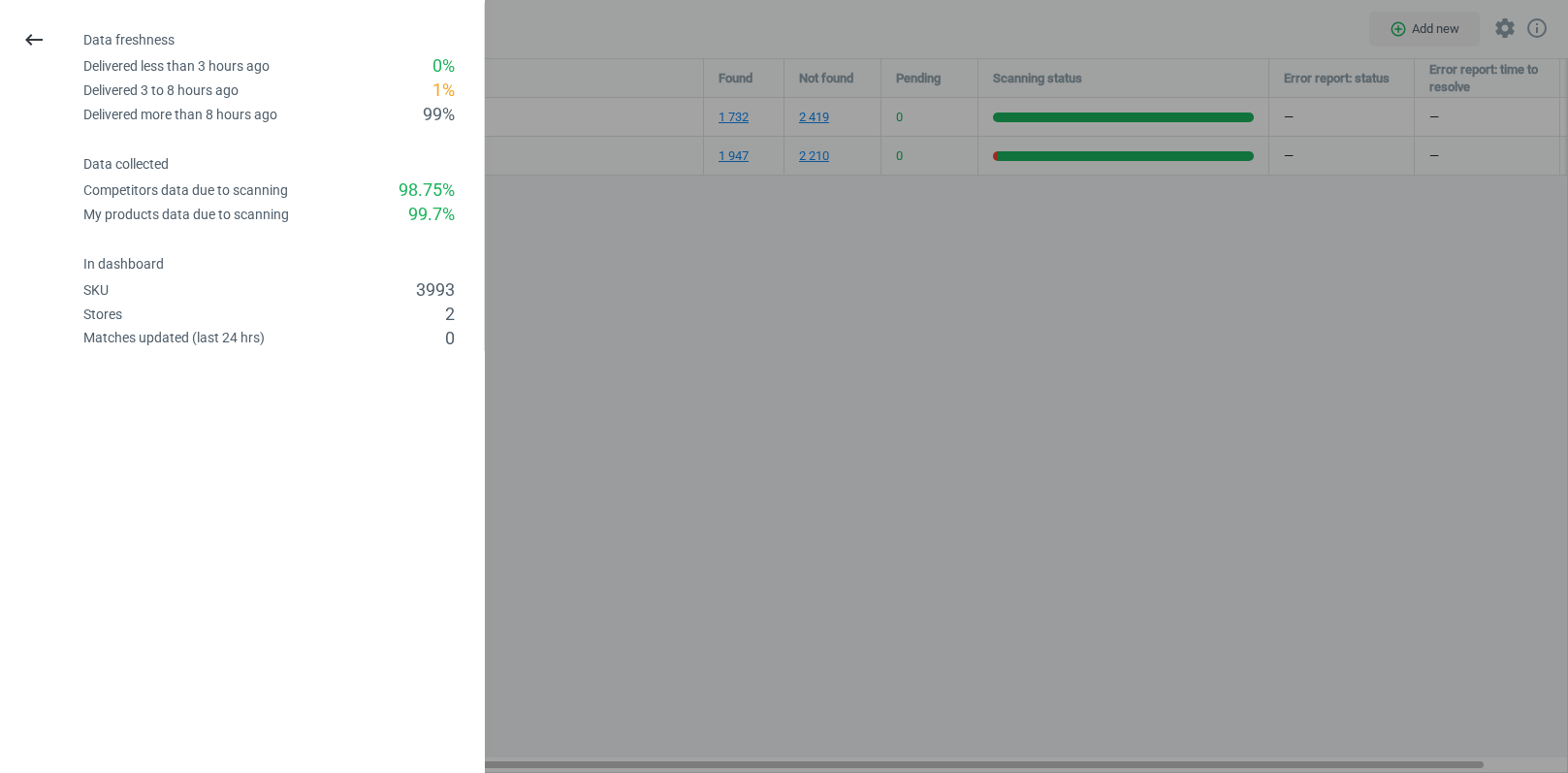
click at [620, 470] on div at bounding box center [784, 386] width 1568 height 773
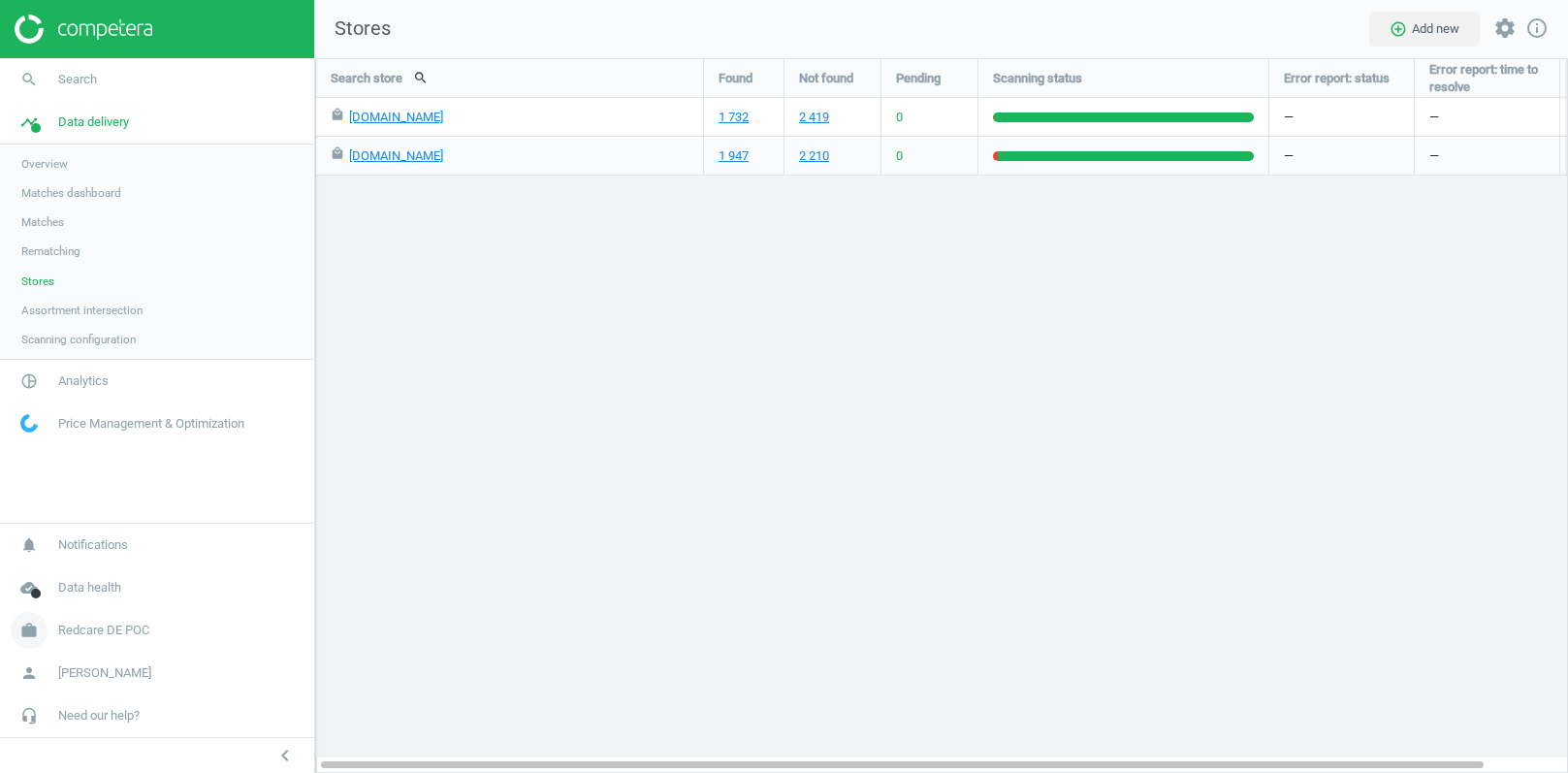
click at [124, 633] on span "Redcare DE POC" at bounding box center [104, 631] width 91 height 18
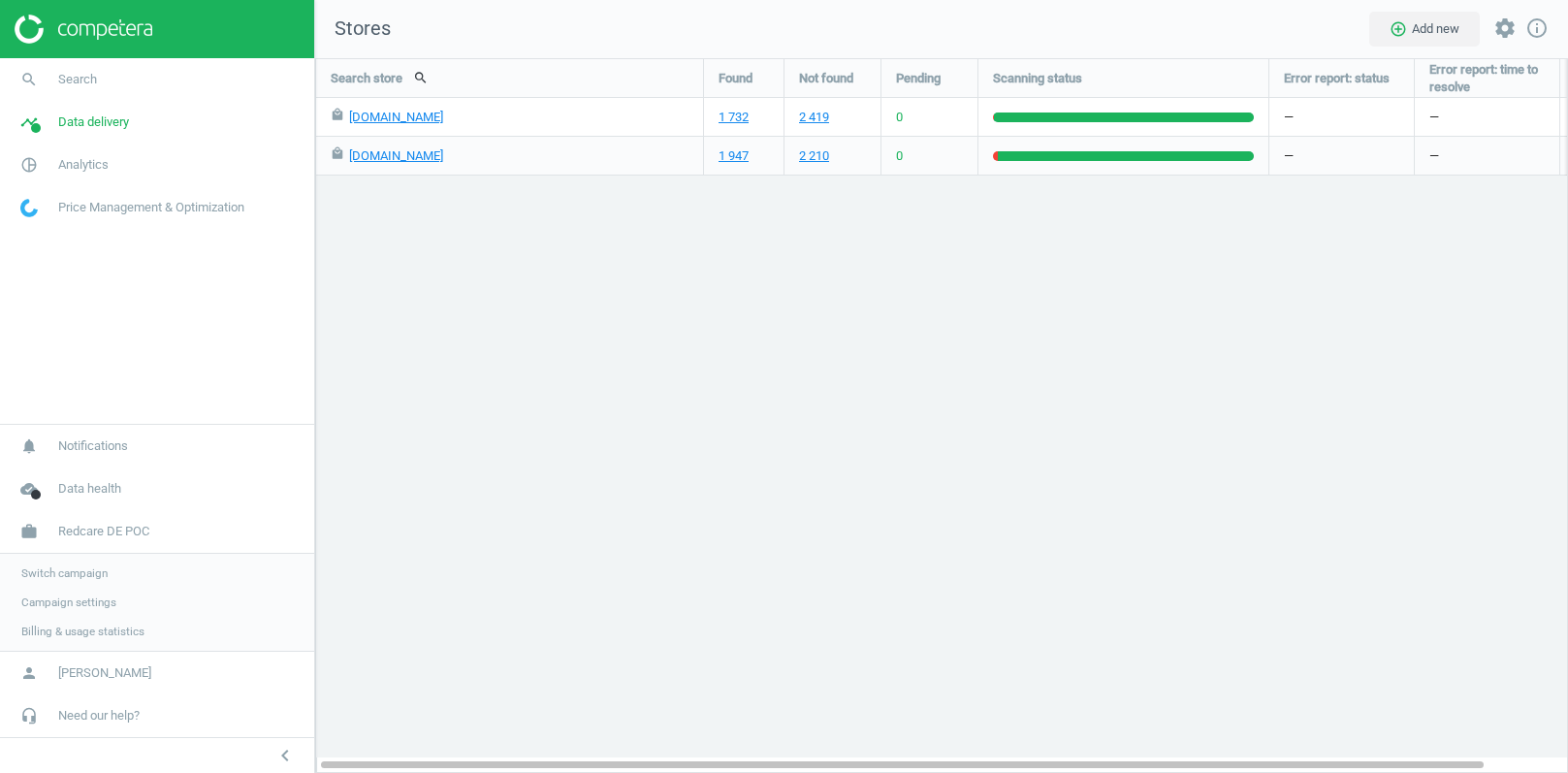
click at [66, 603] on span "Campaign settings" at bounding box center [69, 603] width 95 height 16
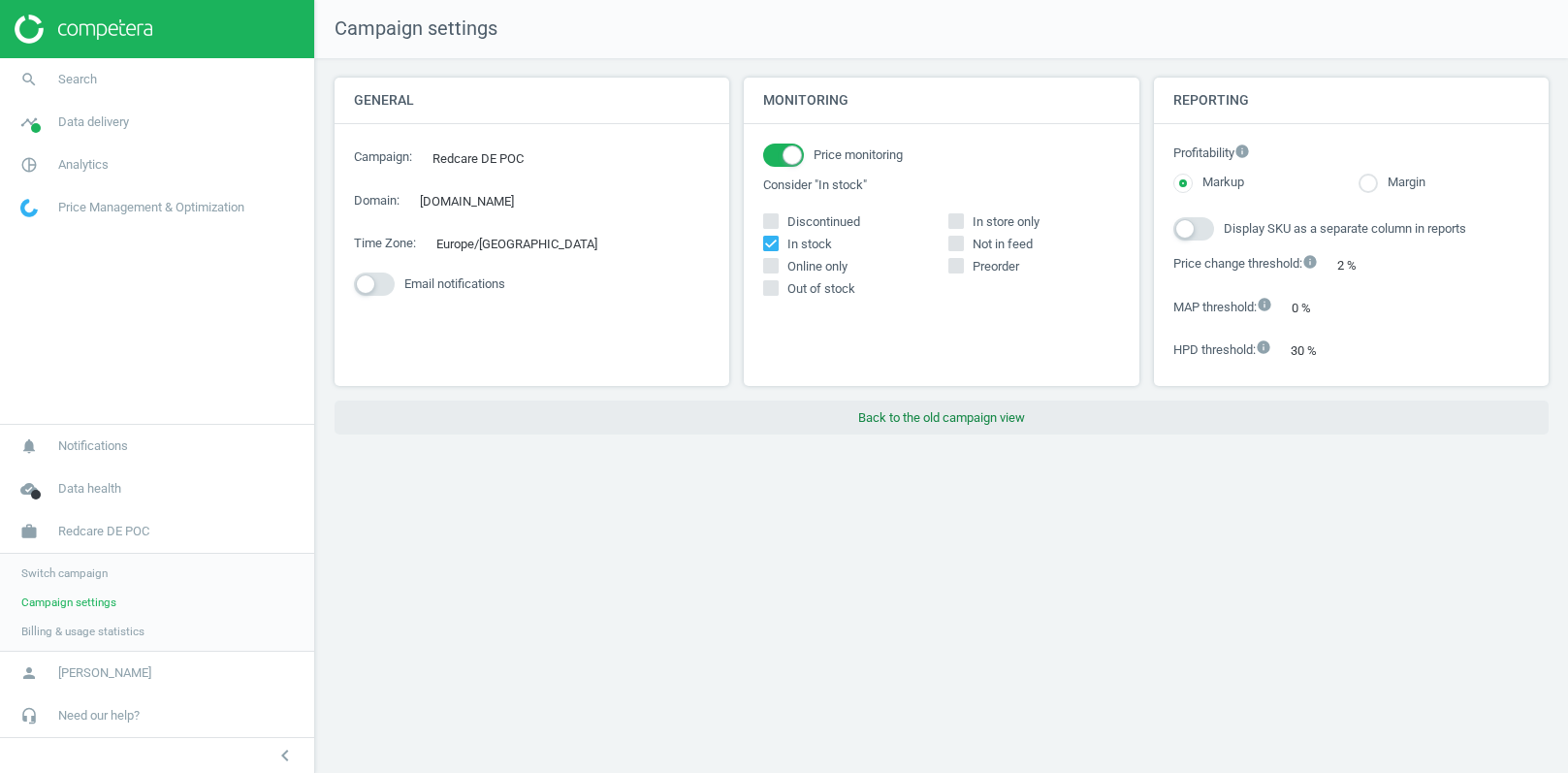
click at [910, 418] on button "Back to the old campaign view" at bounding box center [942, 417] width 1214 height 35
